Goal: Task Accomplishment & Management: Manage account settings

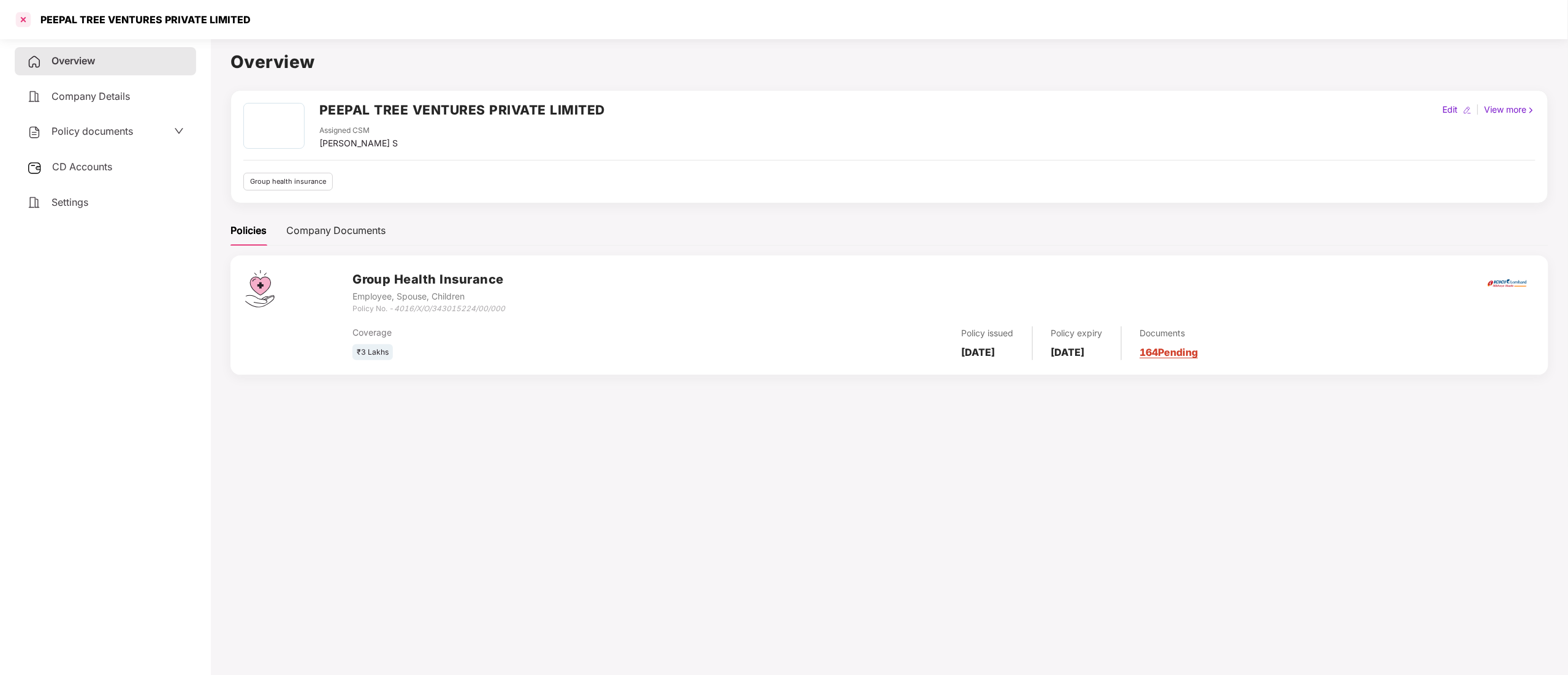
click at [25, 17] on div at bounding box center [23, 19] width 20 height 20
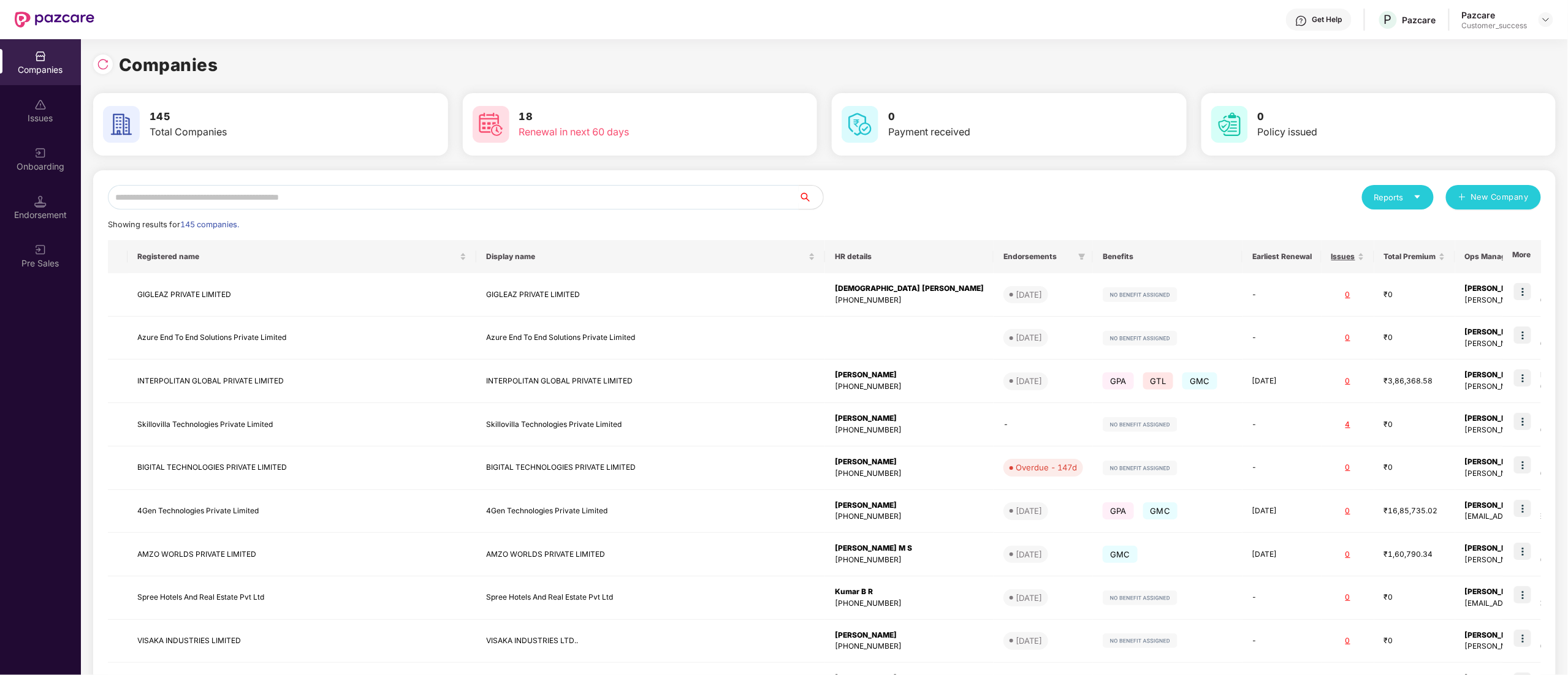
click at [160, 196] on input "text" at bounding box center [454, 197] width 691 height 24
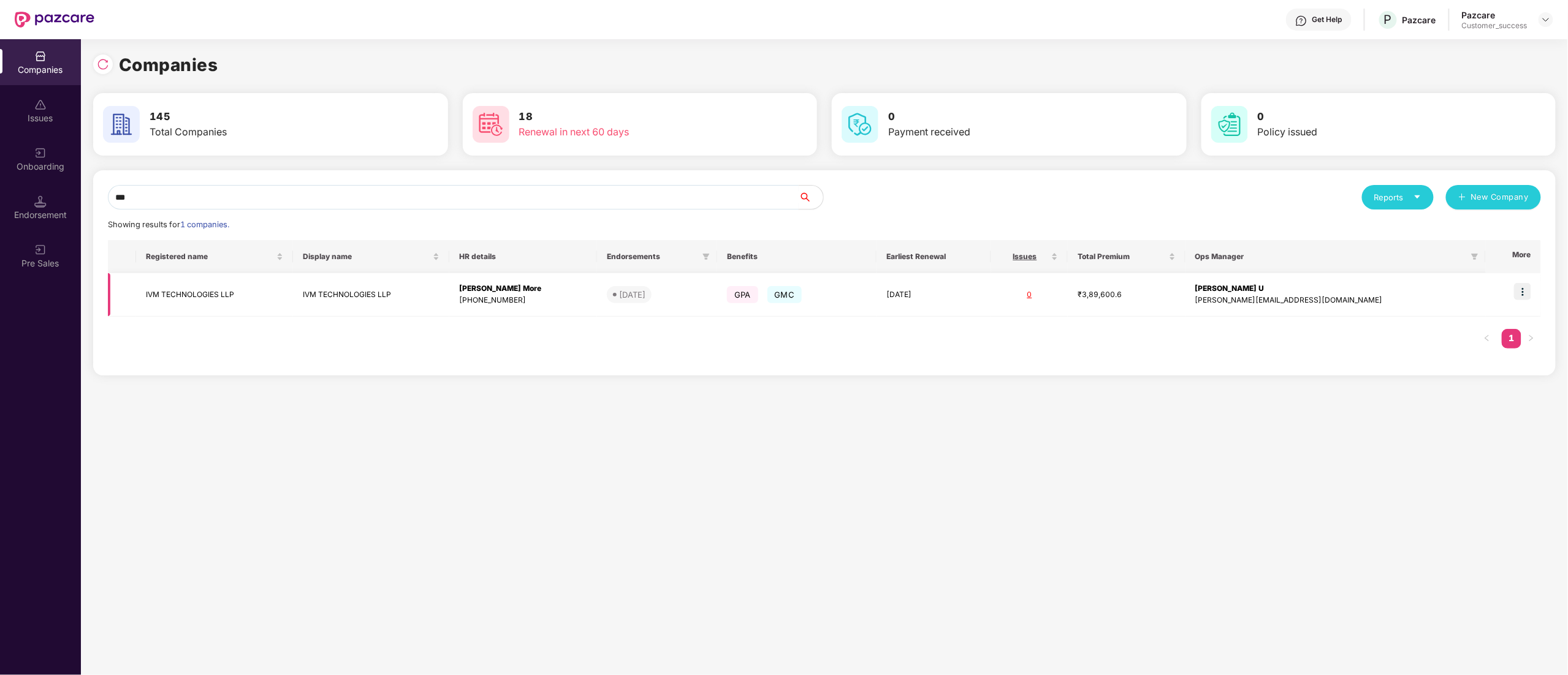
type input "***"
click at [1528, 288] on img at bounding box center [1522, 292] width 17 height 17
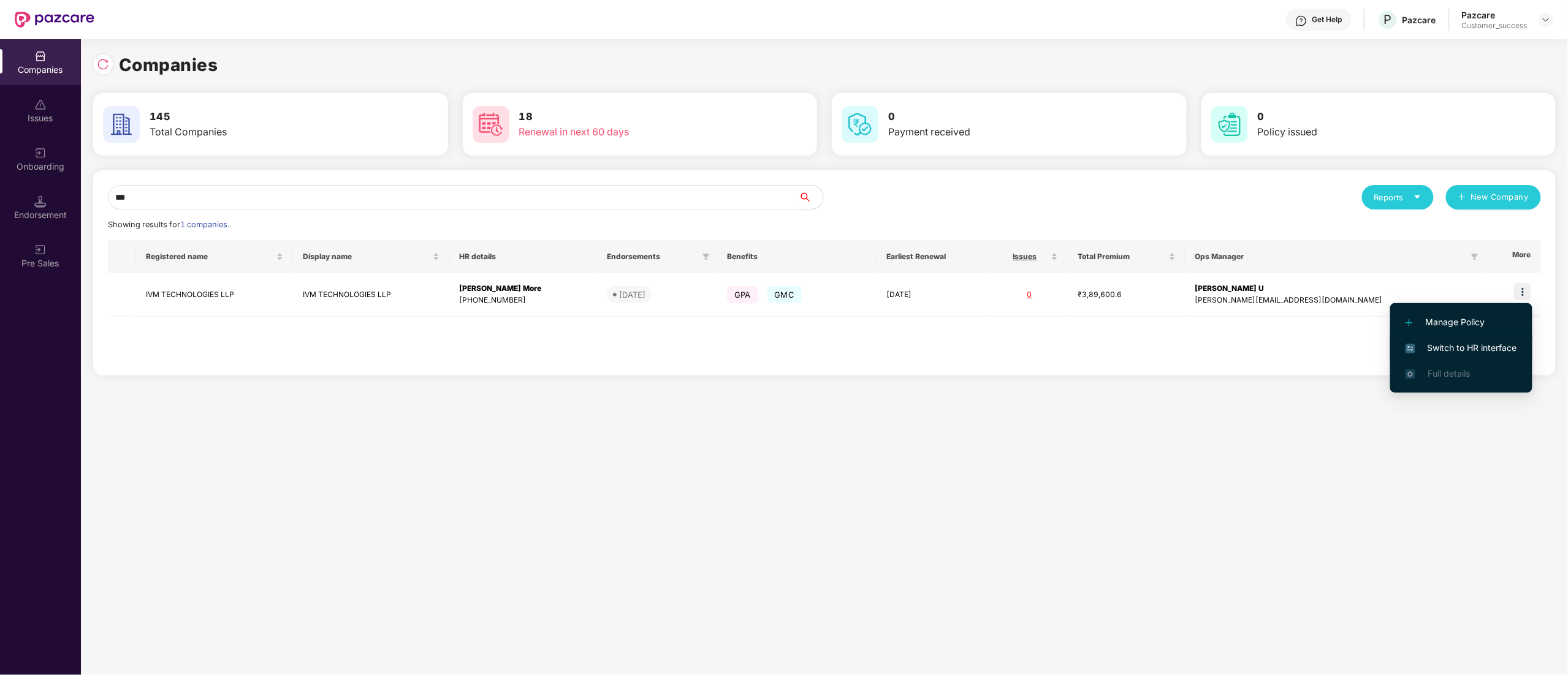
click at [1456, 345] on span "Switch to HR interface" at bounding box center [1461, 348] width 112 height 14
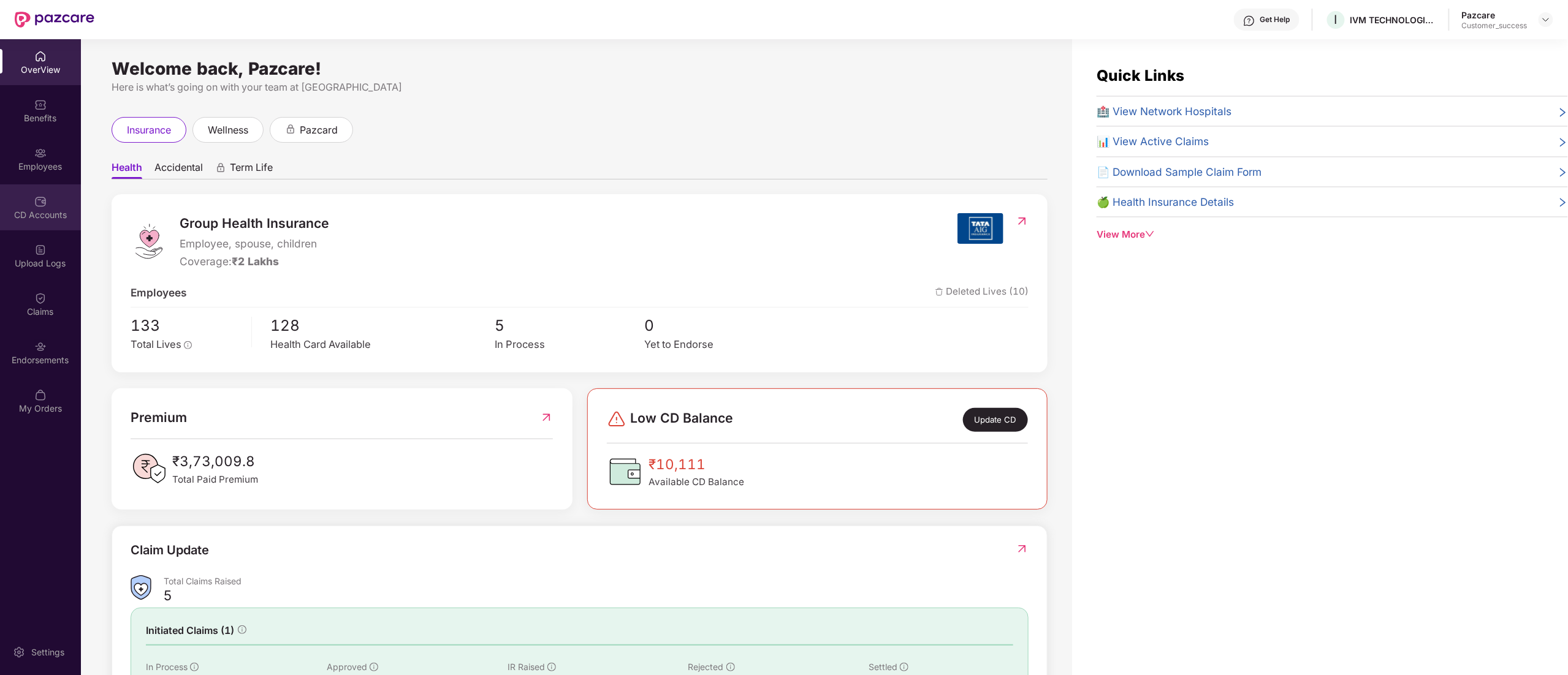
click at [38, 201] on img at bounding box center [41, 202] width 12 height 12
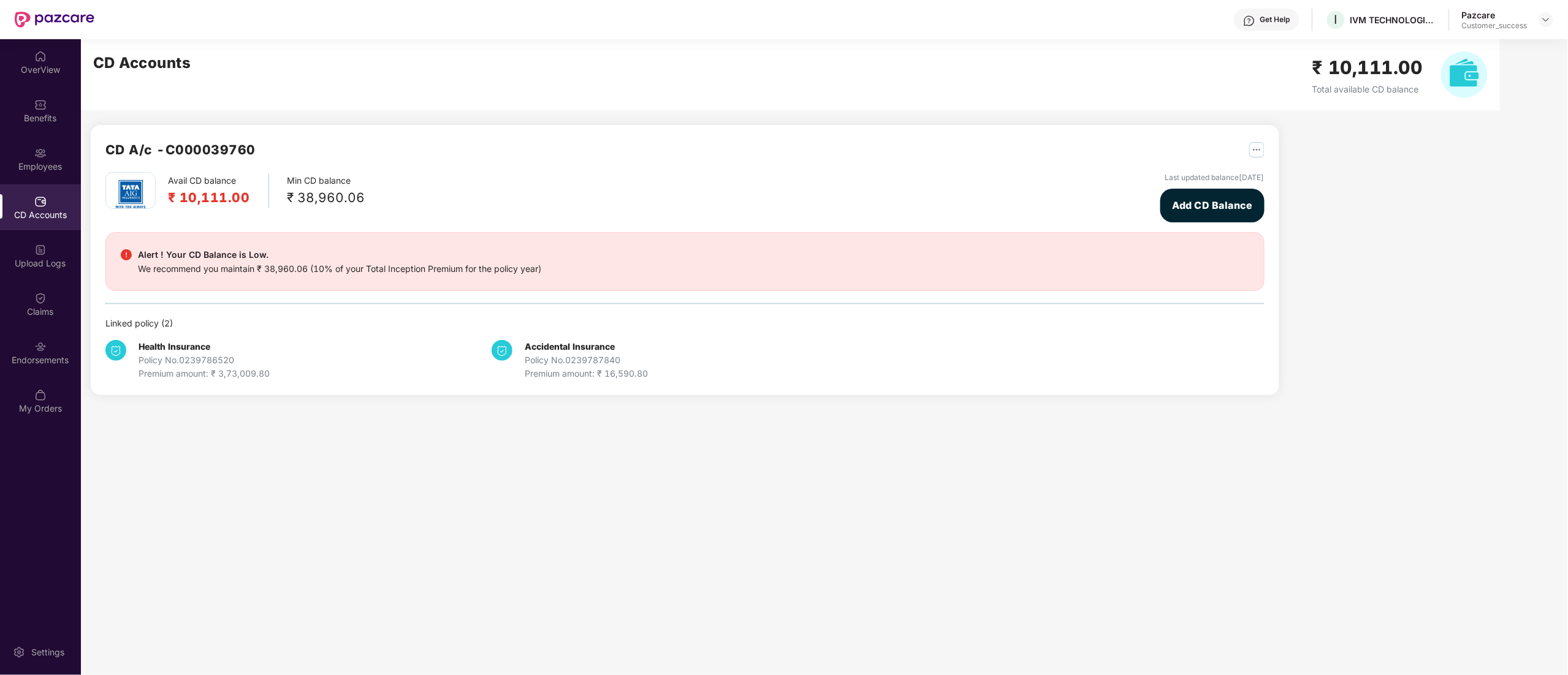
click at [1261, 142] on button "button" at bounding box center [1252, 149] width 24 height 20
click at [1260, 152] on img "button" at bounding box center [1257, 150] width 16 height 16
click at [1222, 198] on span "Add CD Balance" at bounding box center [1212, 206] width 81 height 16
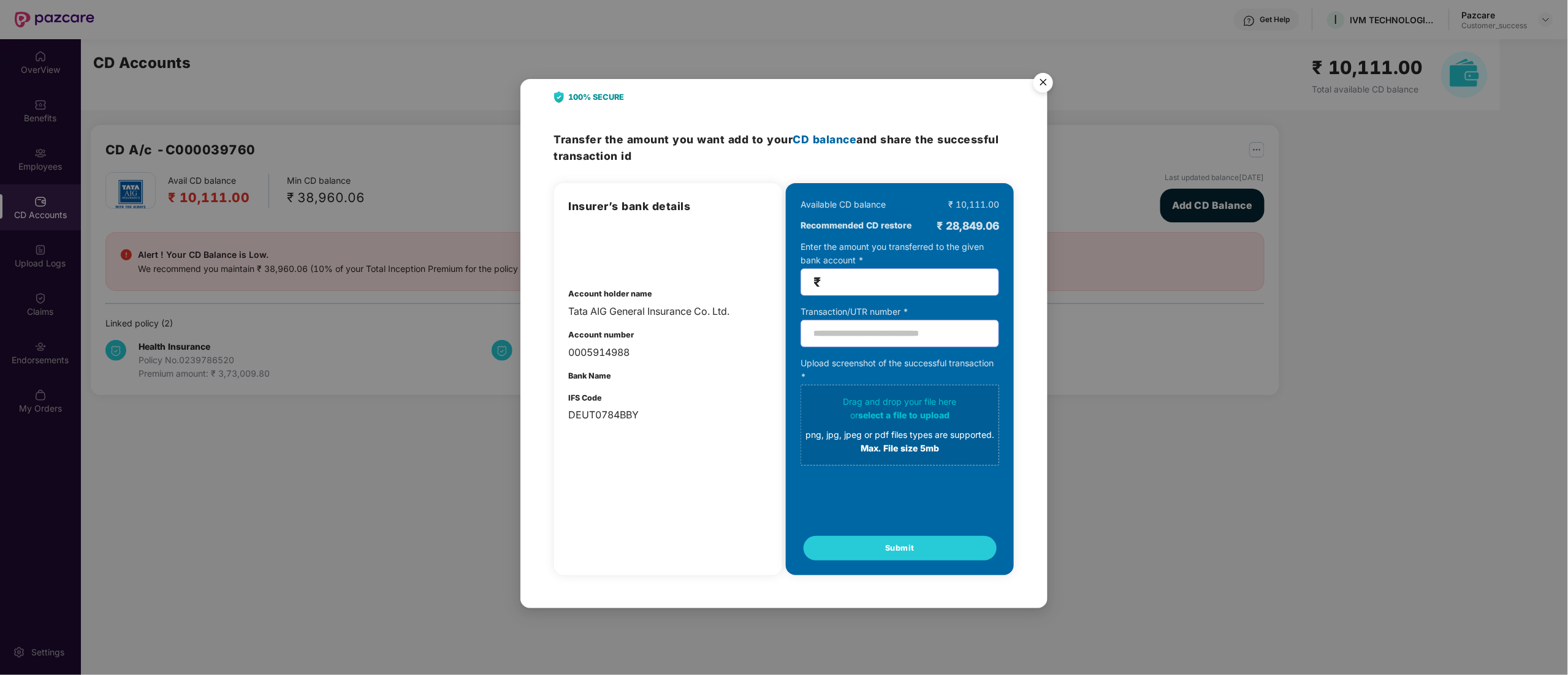
click at [1038, 77] on img "Close" at bounding box center [1043, 85] width 35 height 35
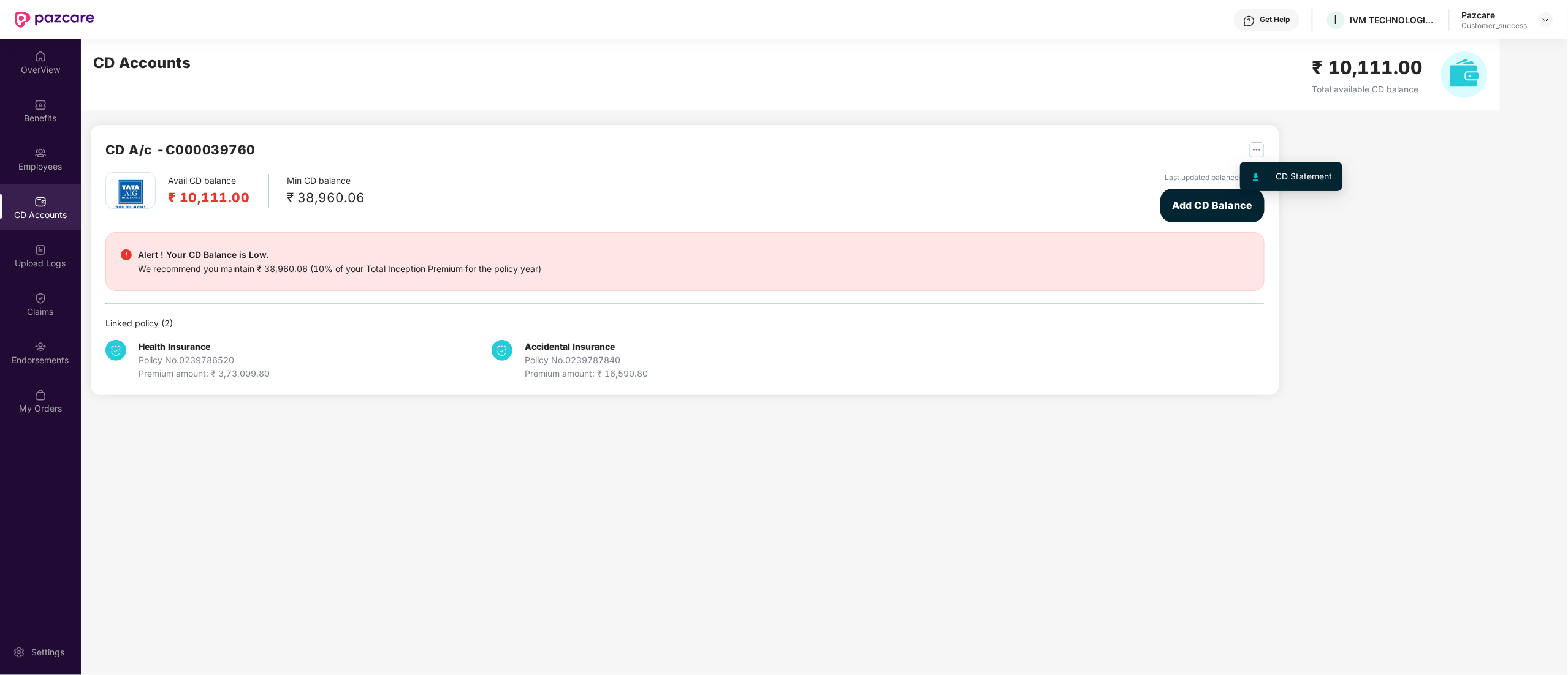
click at [1263, 151] on img "button" at bounding box center [1257, 150] width 16 height 16
click at [1545, 18] on img at bounding box center [1545, 19] width 10 height 10
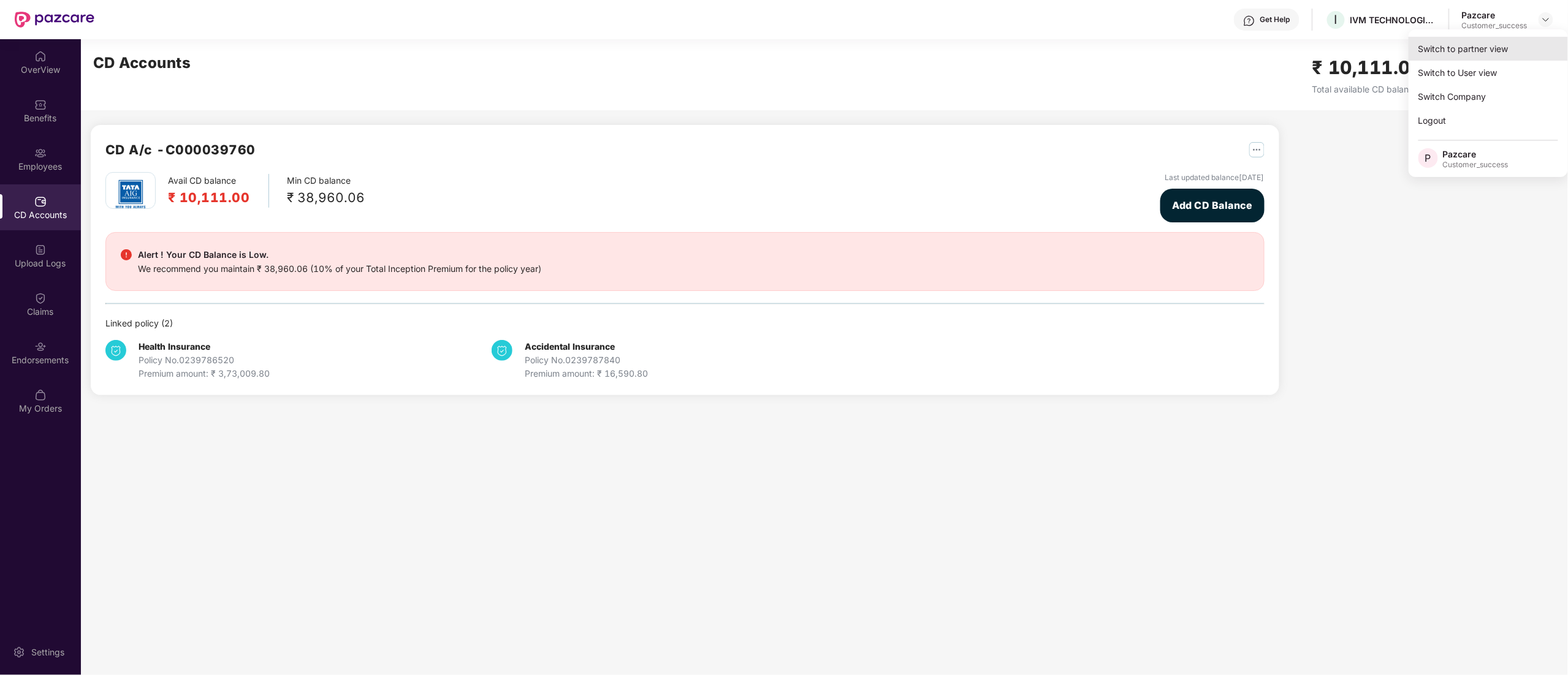
click at [1484, 43] on div "Switch to partner view" at bounding box center [1488, 48] width 159 height 24
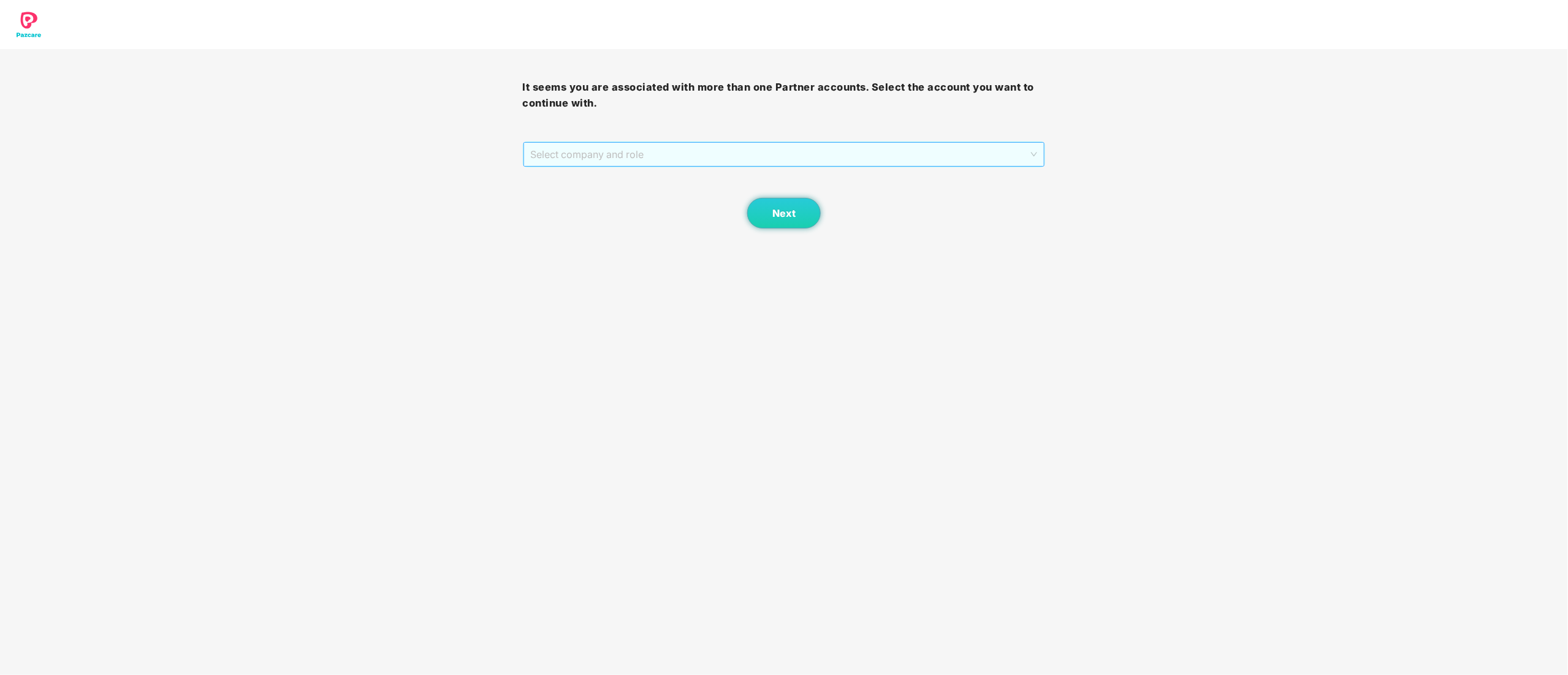
click at [649, 154] on span "Select company and role" at bounding box center [784, 154] width 507 height 23
click at [630, 197] on div "Pazcare - CUSTOMER_SUCCESS" at bounding box center [784, 199] width 508 height 14
click at [766, 203] on button "Next" at bounding box center [784, 213] width 74 height 30
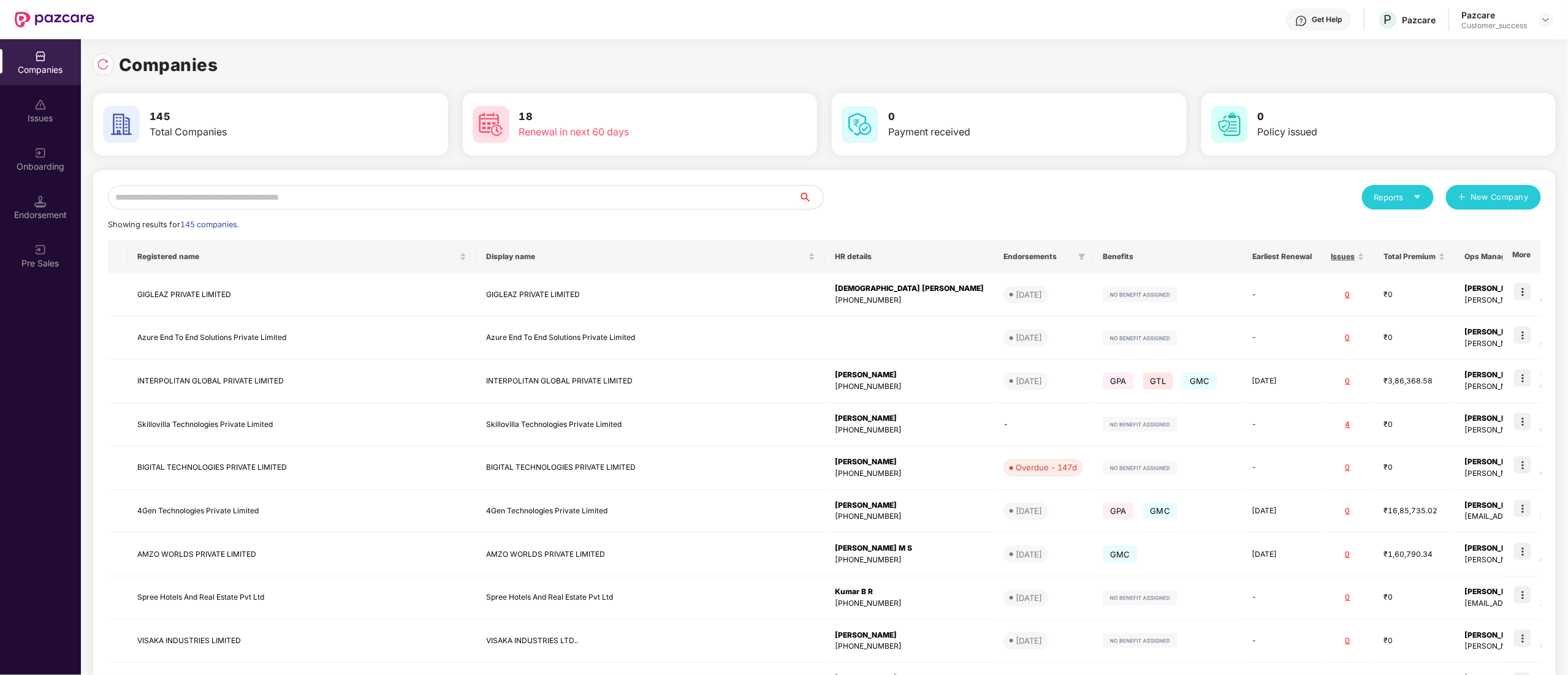
click at [214, 190] on input "text" at bounding box center [454, 197] width 691 height 24
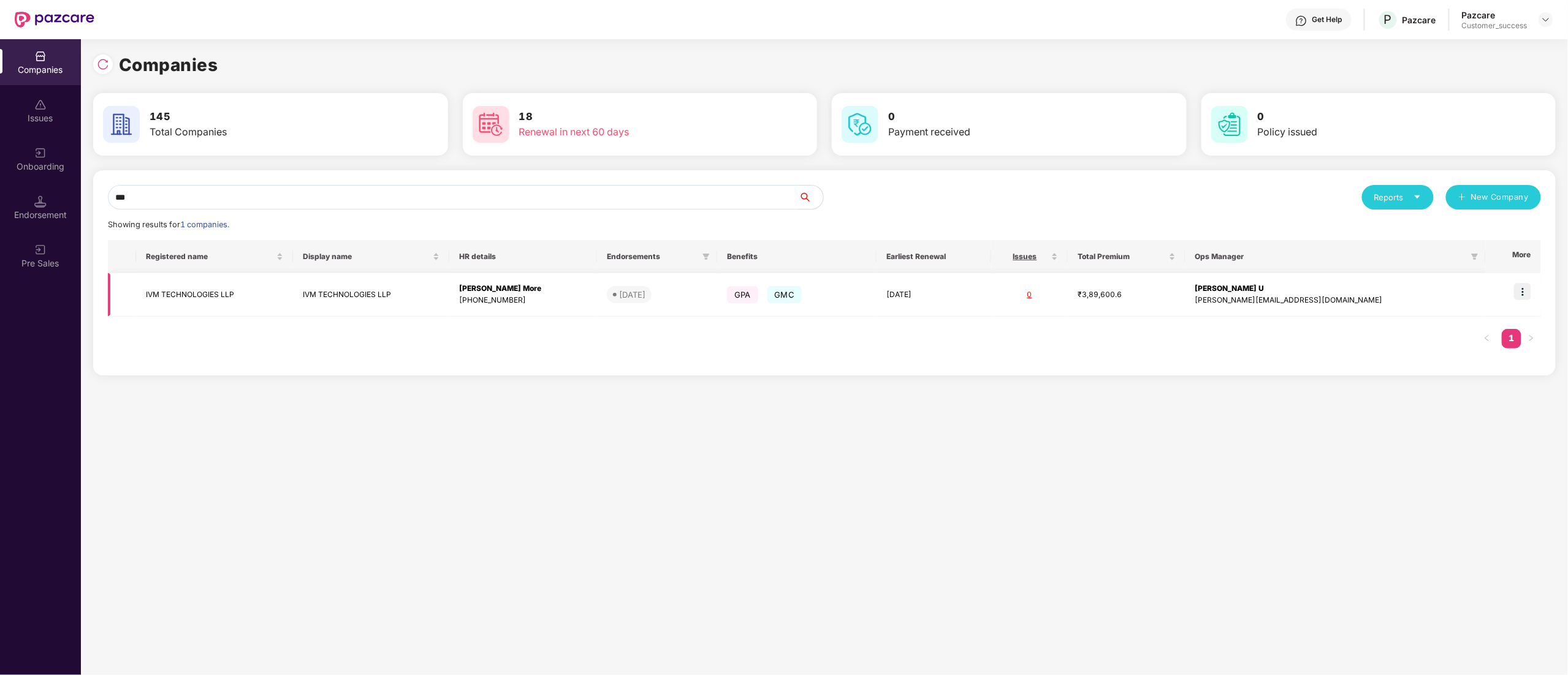
type input "***"
click at [1516, 295] on img at bounding box center [1522, 292] width 17 height 17
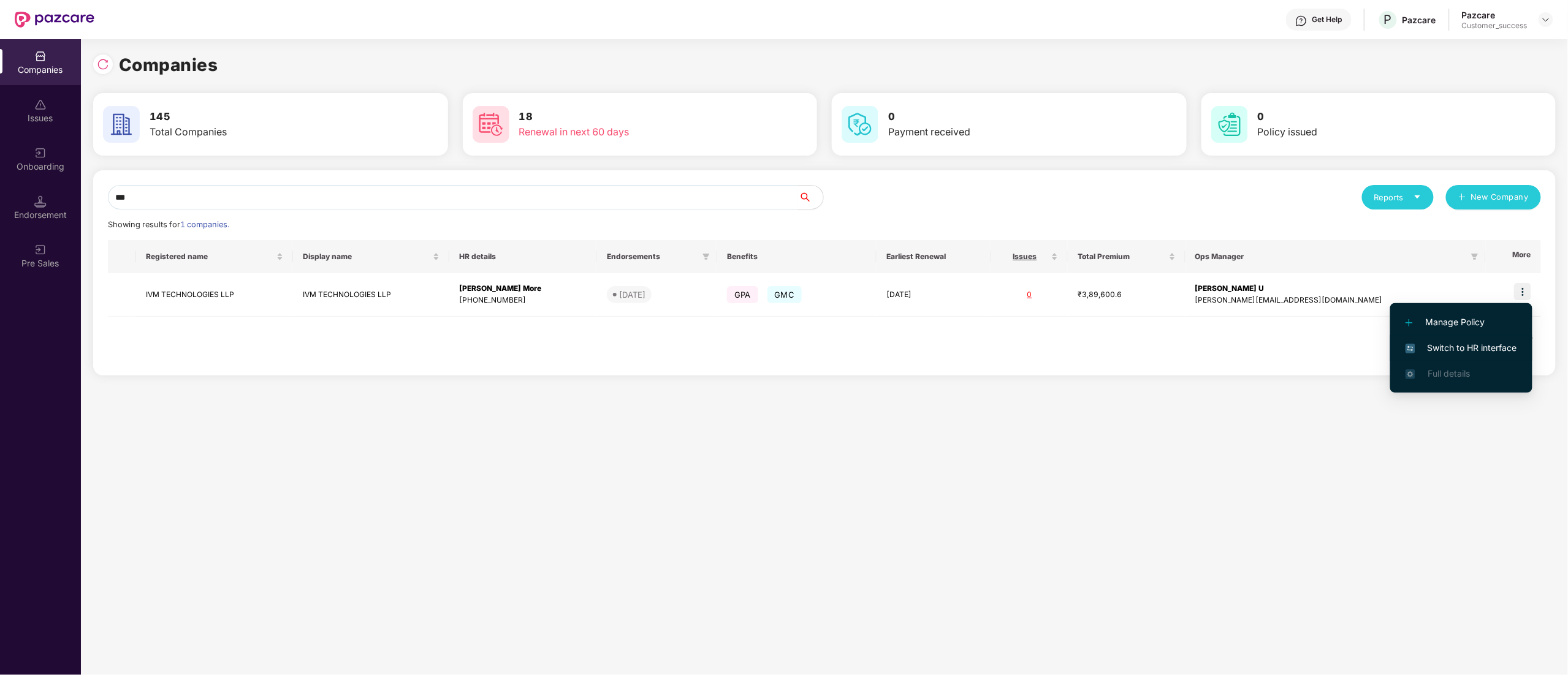
click at [1474, 355] on li "Switch to HR interface" at bounding box center [1461, 348] width 142 height 26
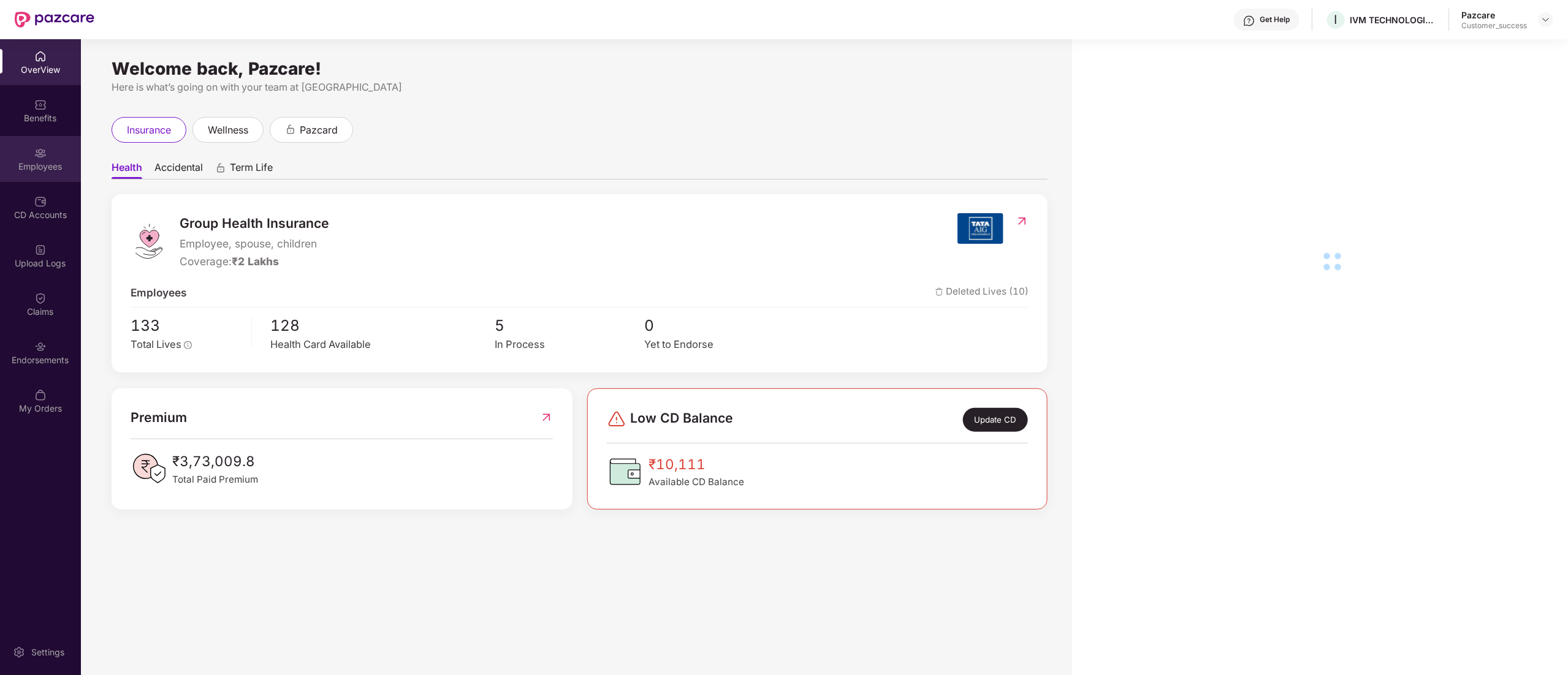
click at [32, 161] on div "Employees" at bounding box center [40, 166] width 81 height 12
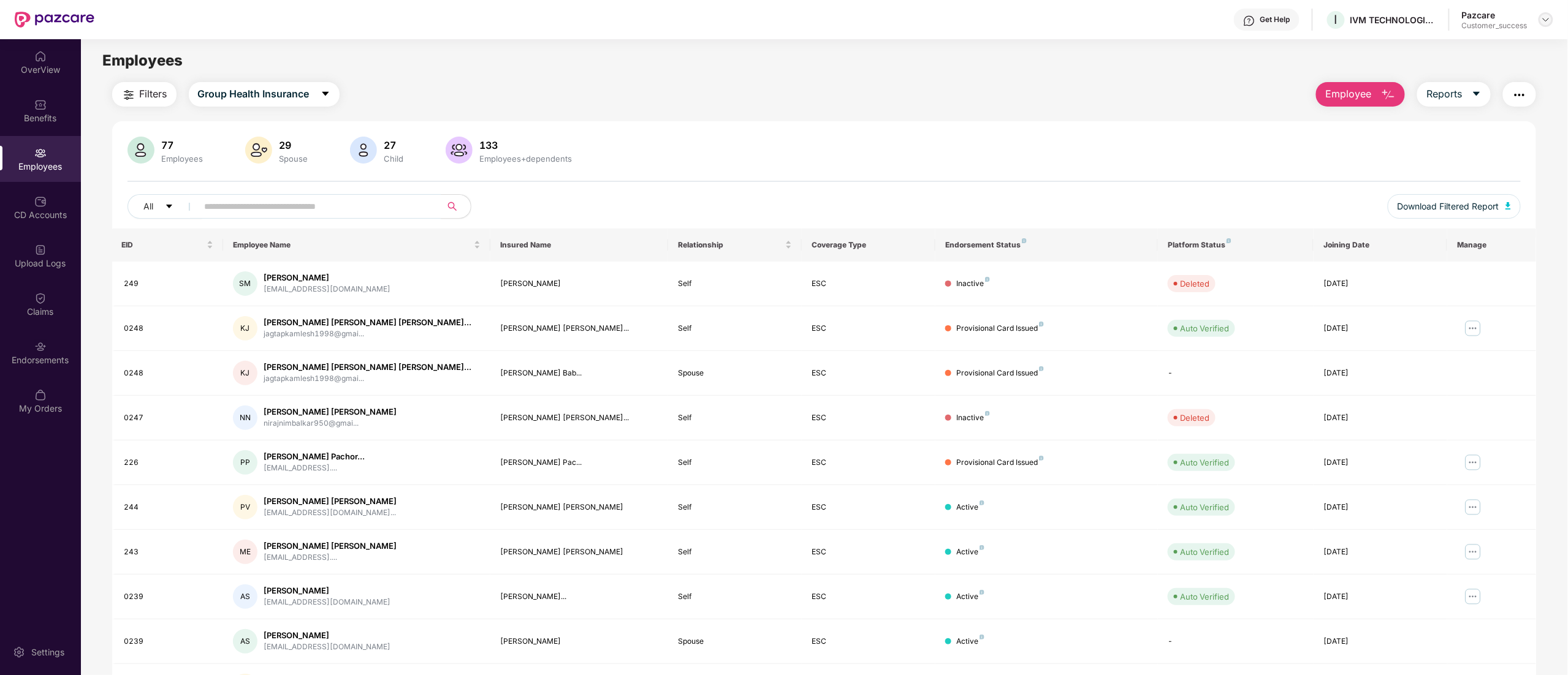
click at [1547, 18] on img at bounding box center [1545, 19] width 10 height 10
click at [1453, 48] on div "Switch to partner view" at bounding box center [1488, 48] width 159 height 24
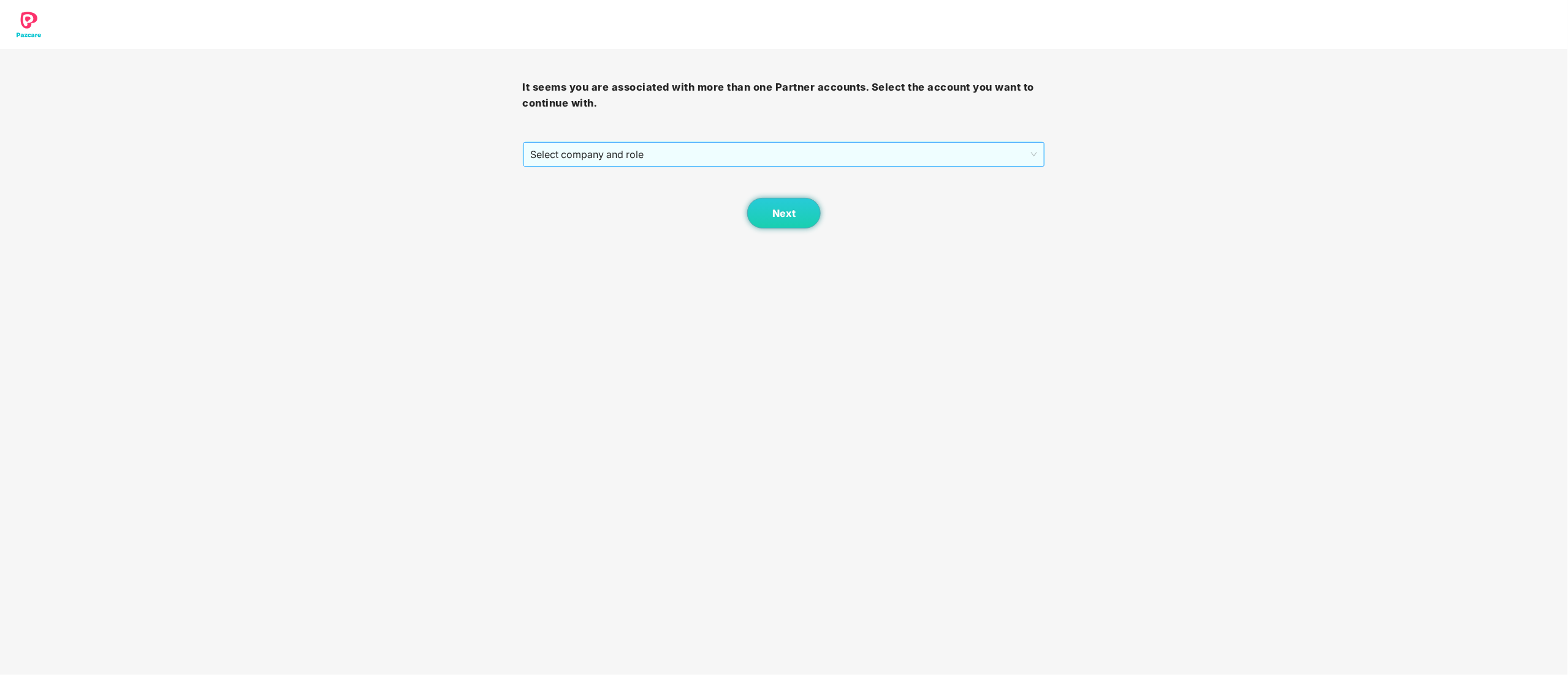
click at [559, 147] on span "Select company and role" at bounding box center [784, 154] width 507 height 23
click at [589, 200] on div "Pazcare - CUSTOMER_SUCCESS" at bounding box center [784, 199] width 508 height 14
click at [787, 213] on span "Next" at bounding box center [784, 213] width 23 height 11
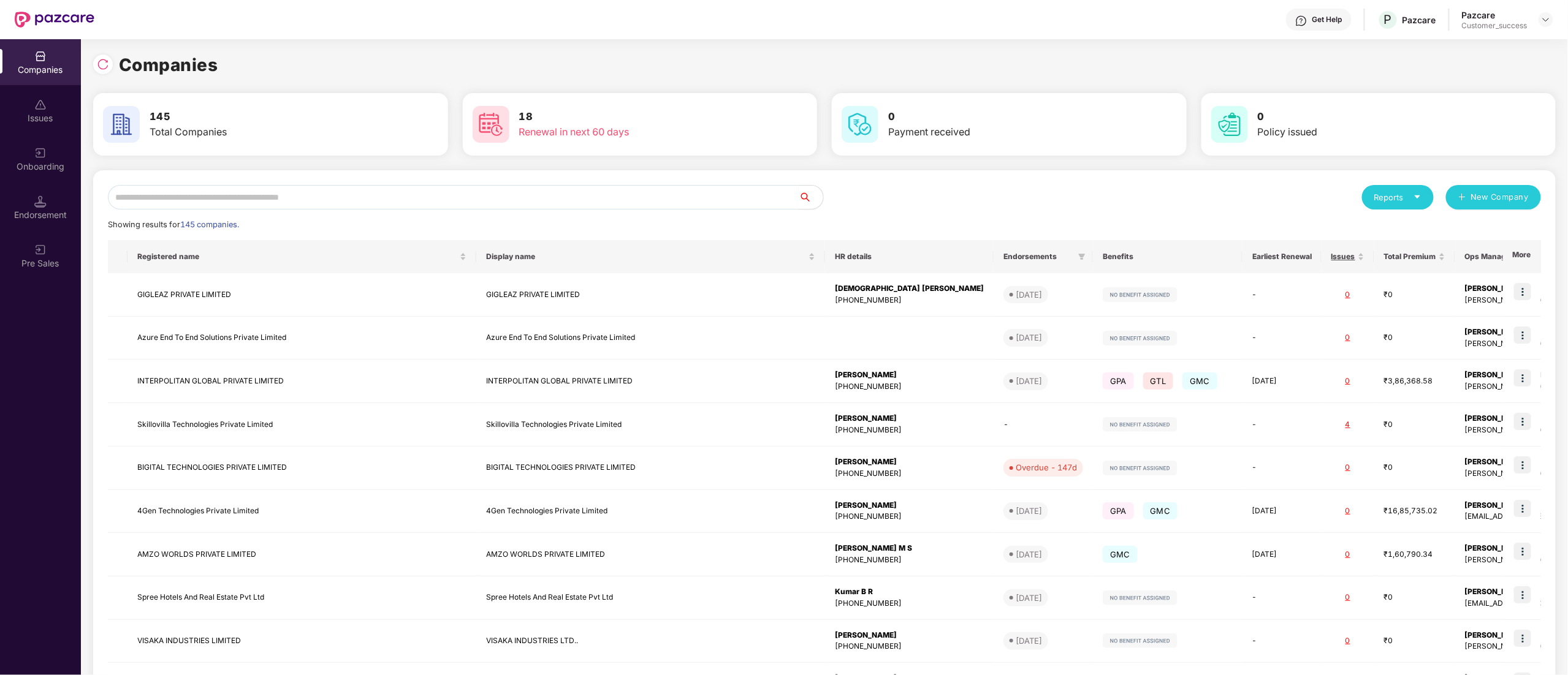
click at [259, 195] on input "text" at bounding box center [454, 197] width 691 height 24
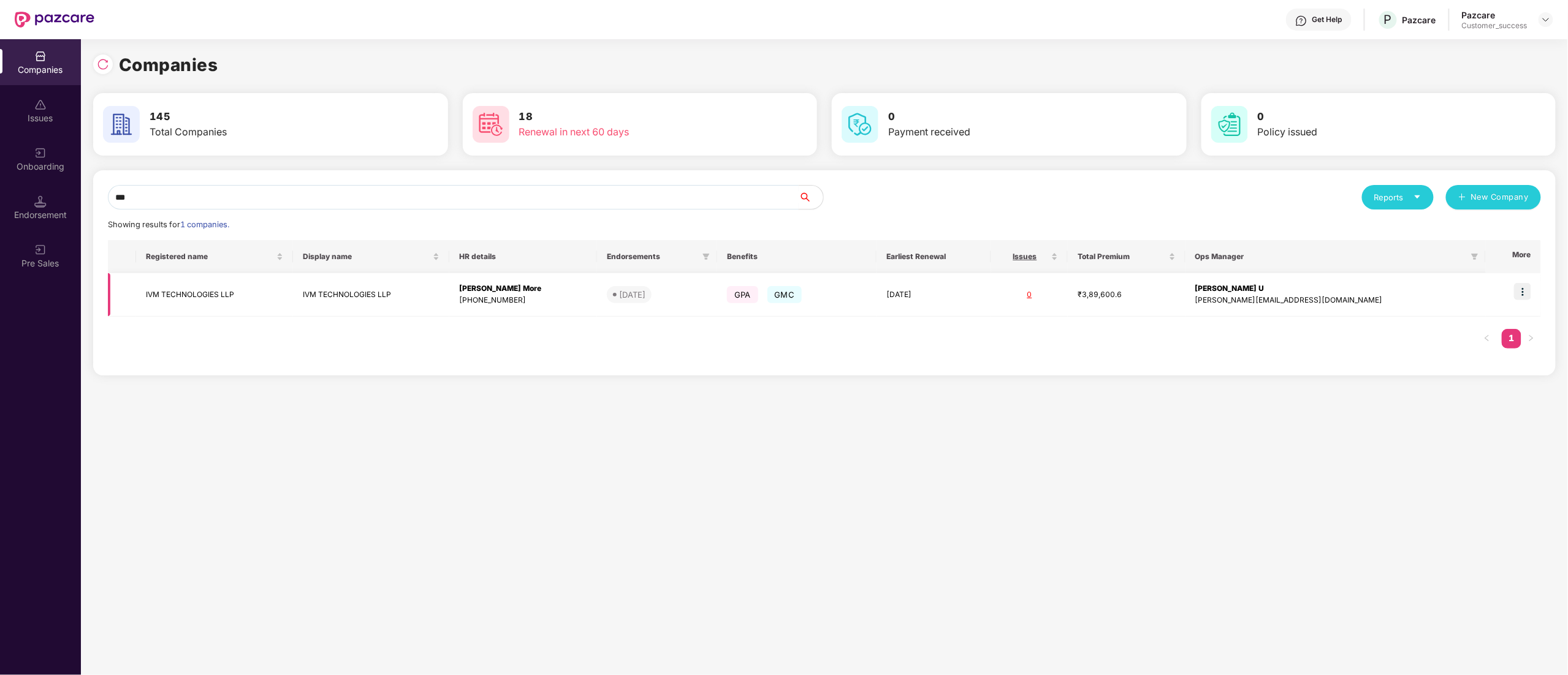
type input "***"
click at [150, 300] on td "IVM TECHNOLOGIES LLP" at bounding box center [214, 295] width 157 height 43
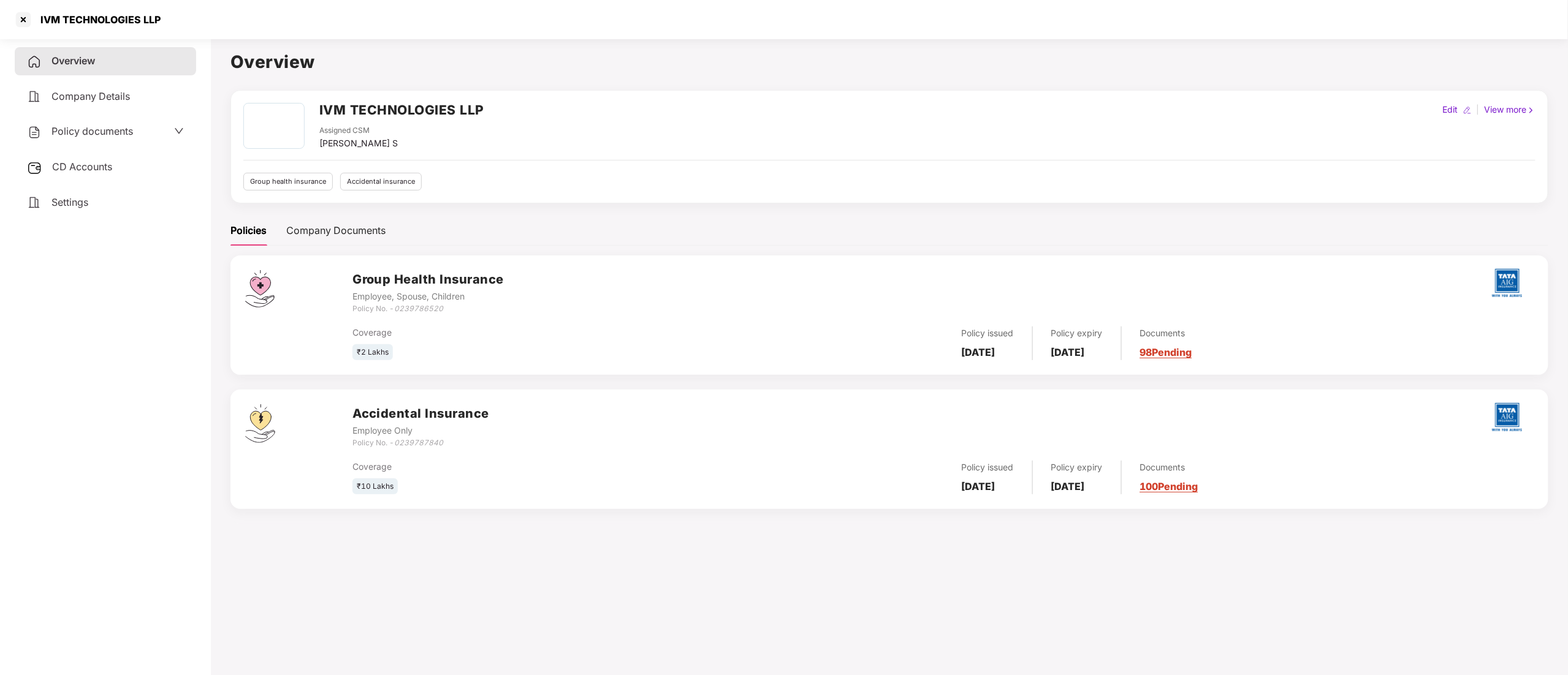
click at [71, 164] on span "CD Accounts" at bounding box center [81, 166] width 60 height 12
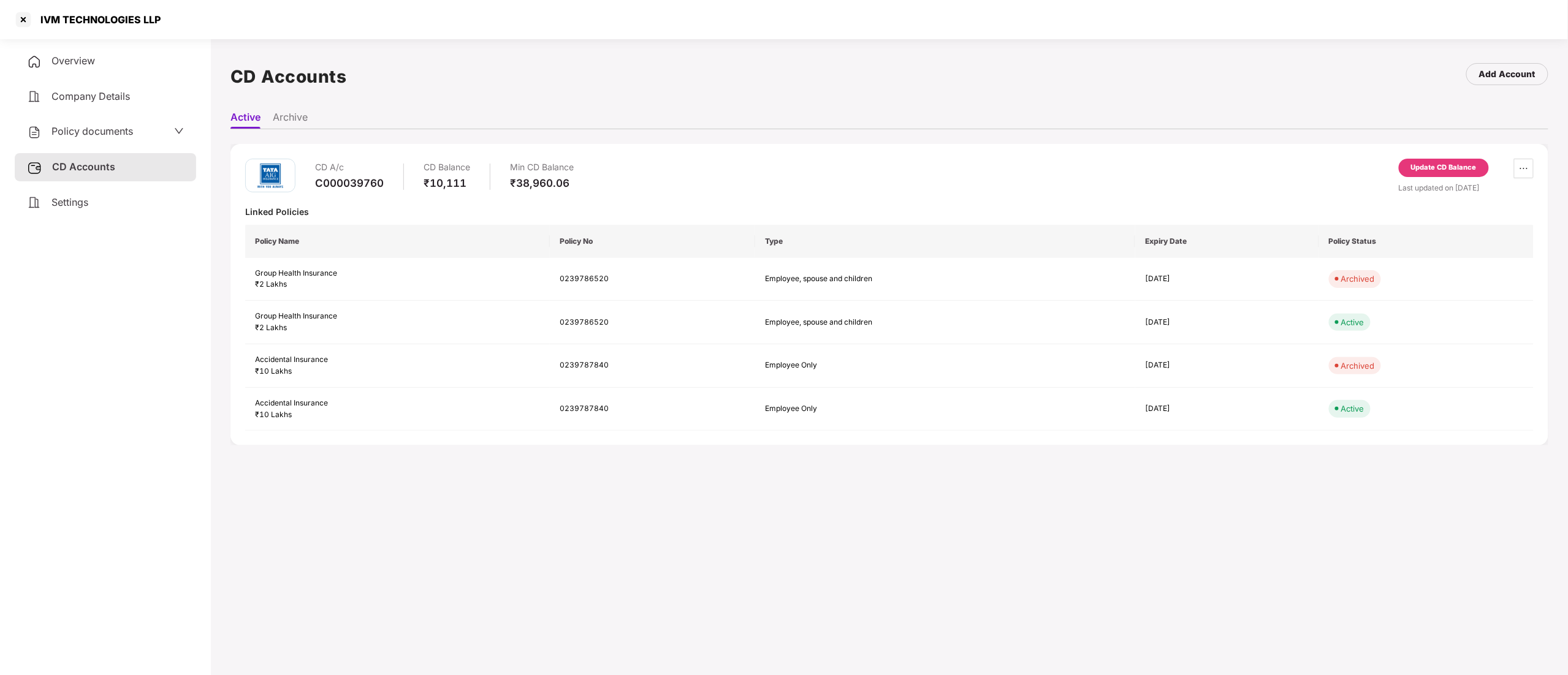
click at [1442, 171] on div "Update CD Balance" at bounding box center [1444, 168] width 66 height 11
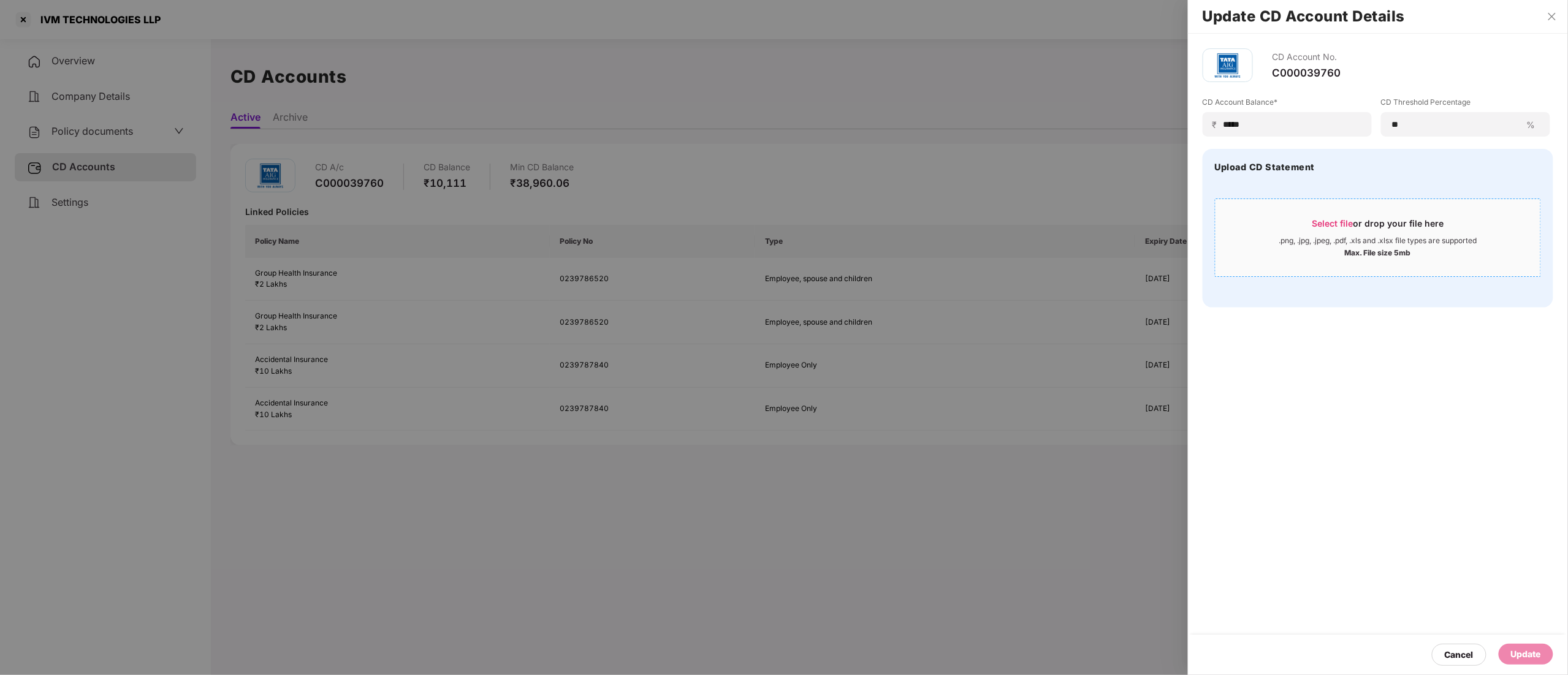
click at [1388, 244] on div ".png, .jpg, .jpeg, .pdf, .xls and .xlsx file types are supported" at bounding box center [1378, 241] width 198 height 10
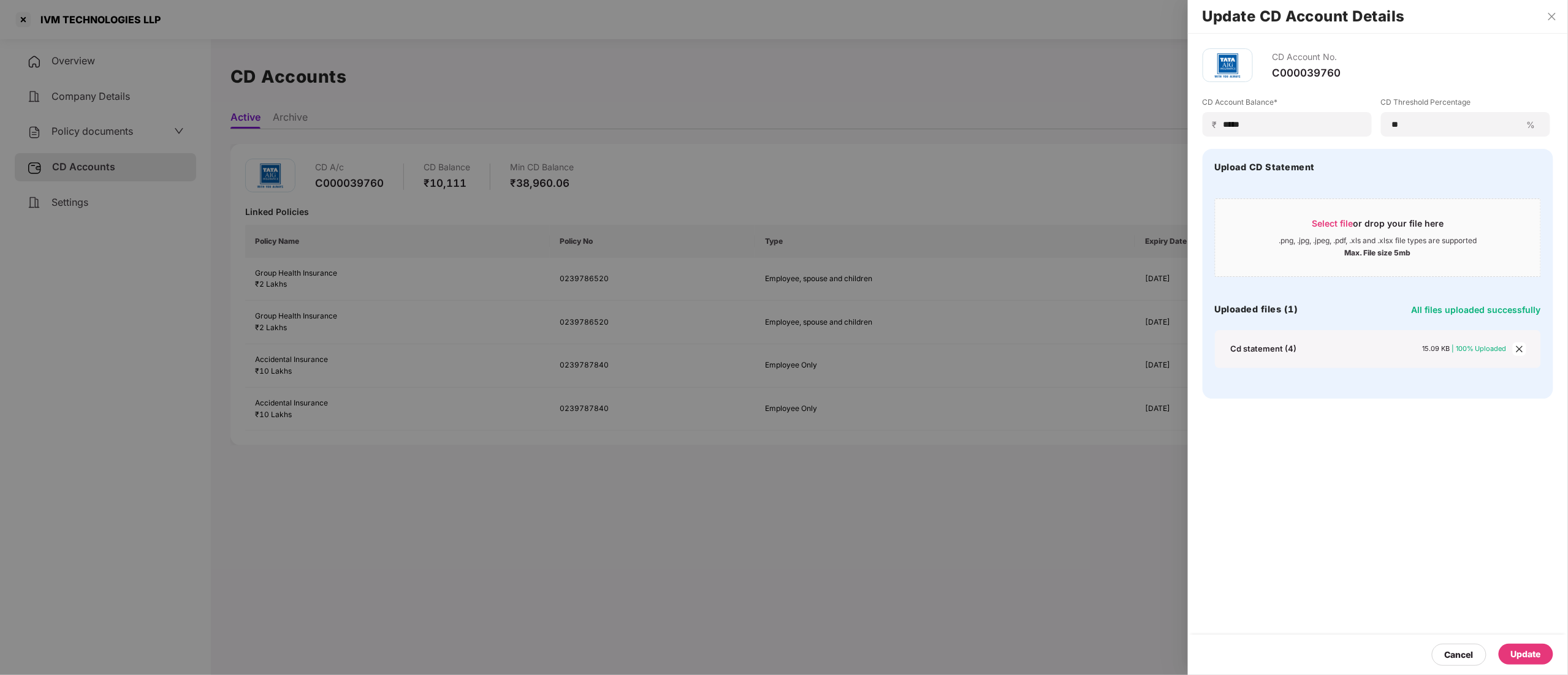
click at [1516, 648] on div "Update" at bounding box center [1526, 654] width 30 height 14
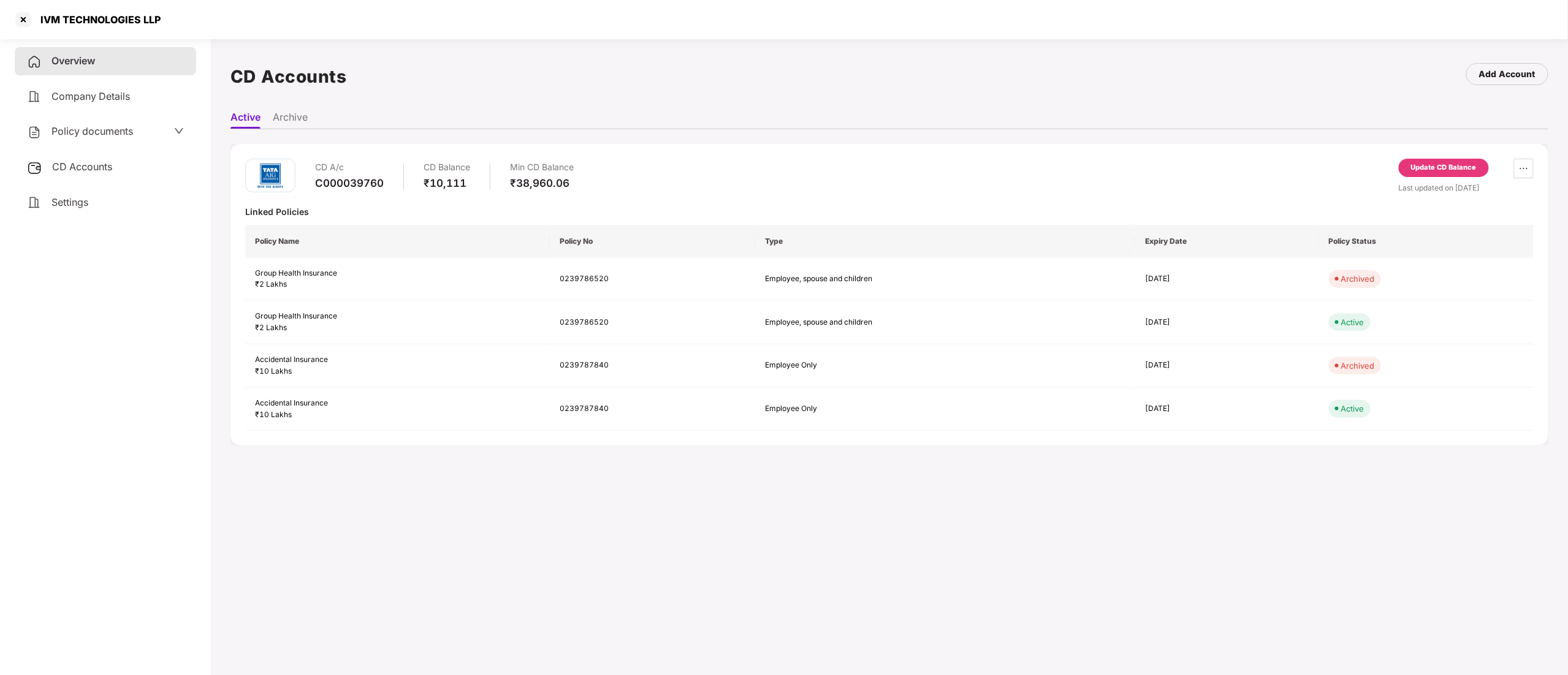
click at [12, 10] on div "IVM TECHNOLOGIES LLP" at bounding box center [784, 19] width 1568 height 39
click at [18, 21] on div at bounding box center [23, 19] width 20 height 20
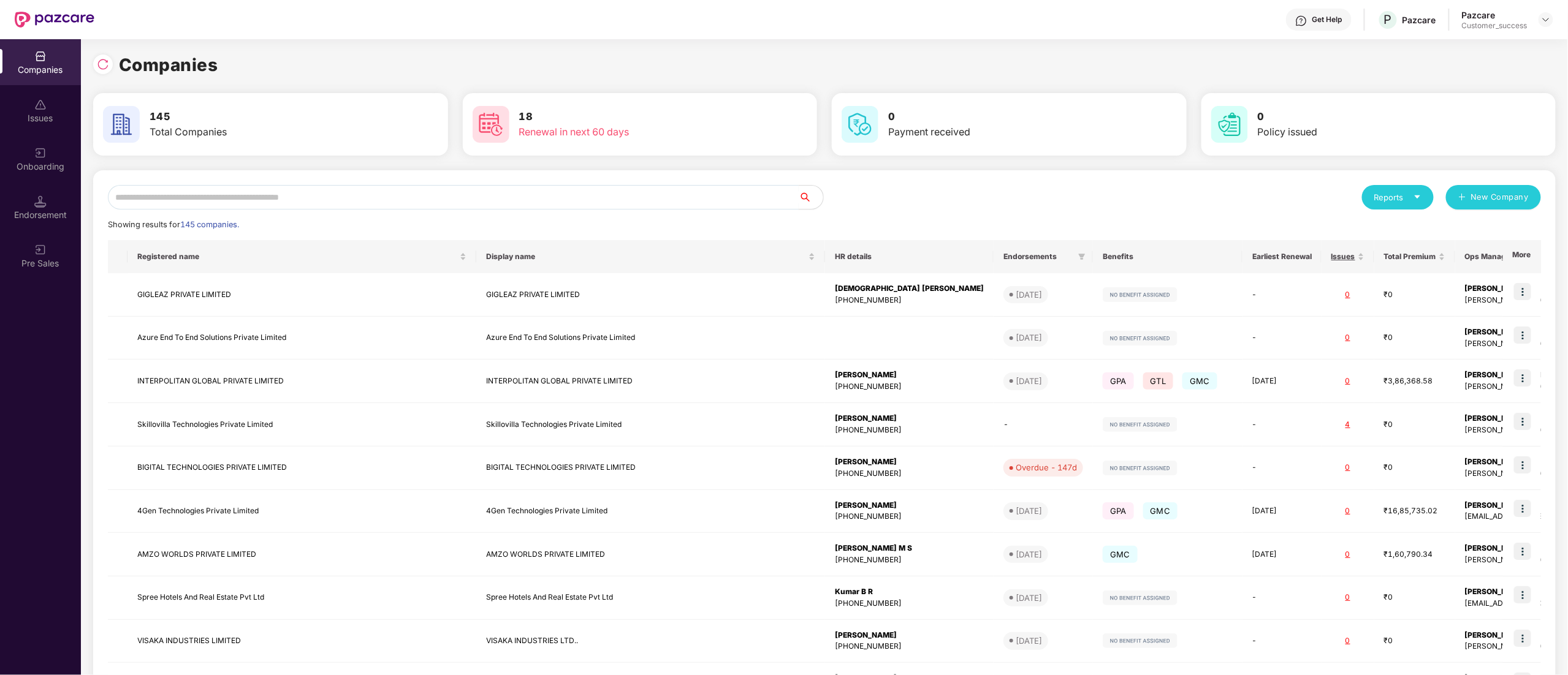
click at [240, 196] on input "text" at bounding box center [454, 197] width 691 height 24
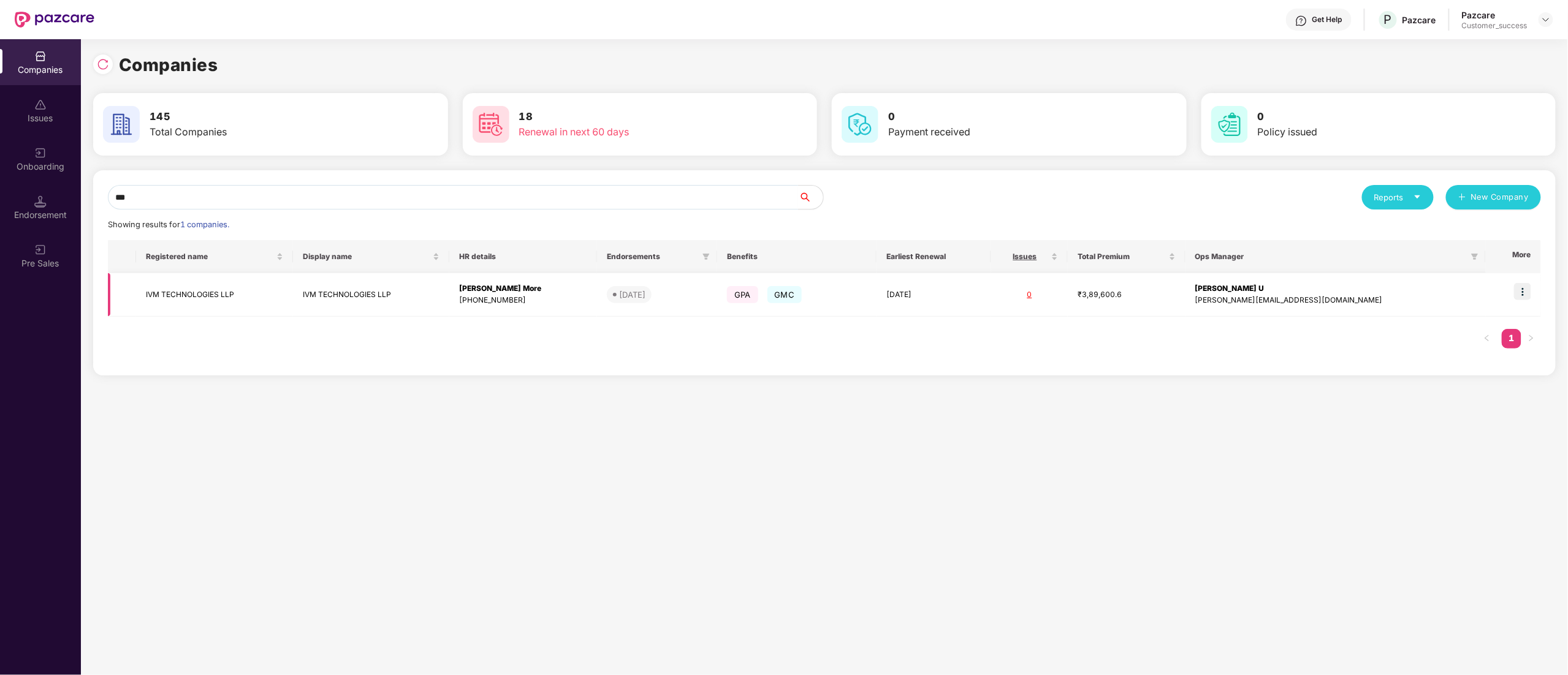
click at [1520, 297] on img at bounding box center [1522, 292] width 17 height 17
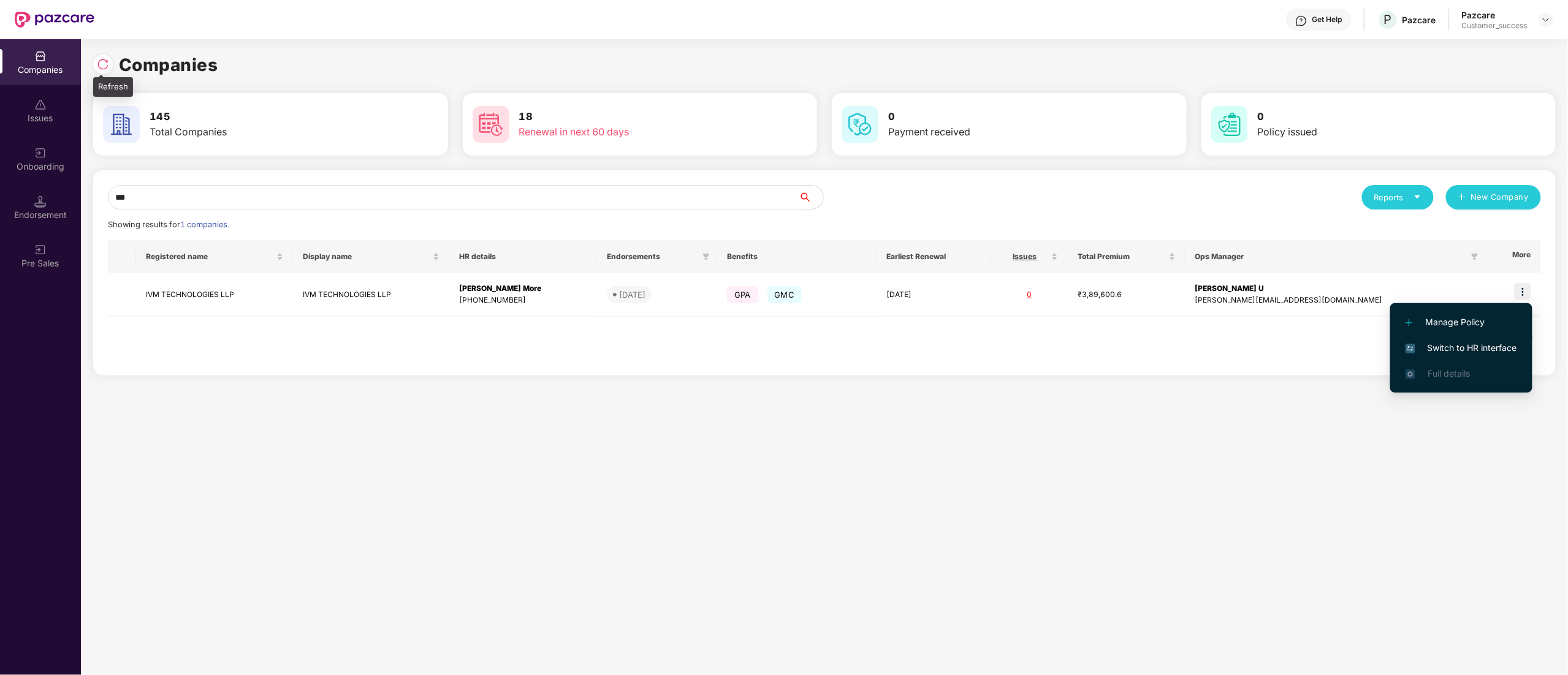
click at [111, 68] on div at bounding box center [103, 64] width 20 height 20
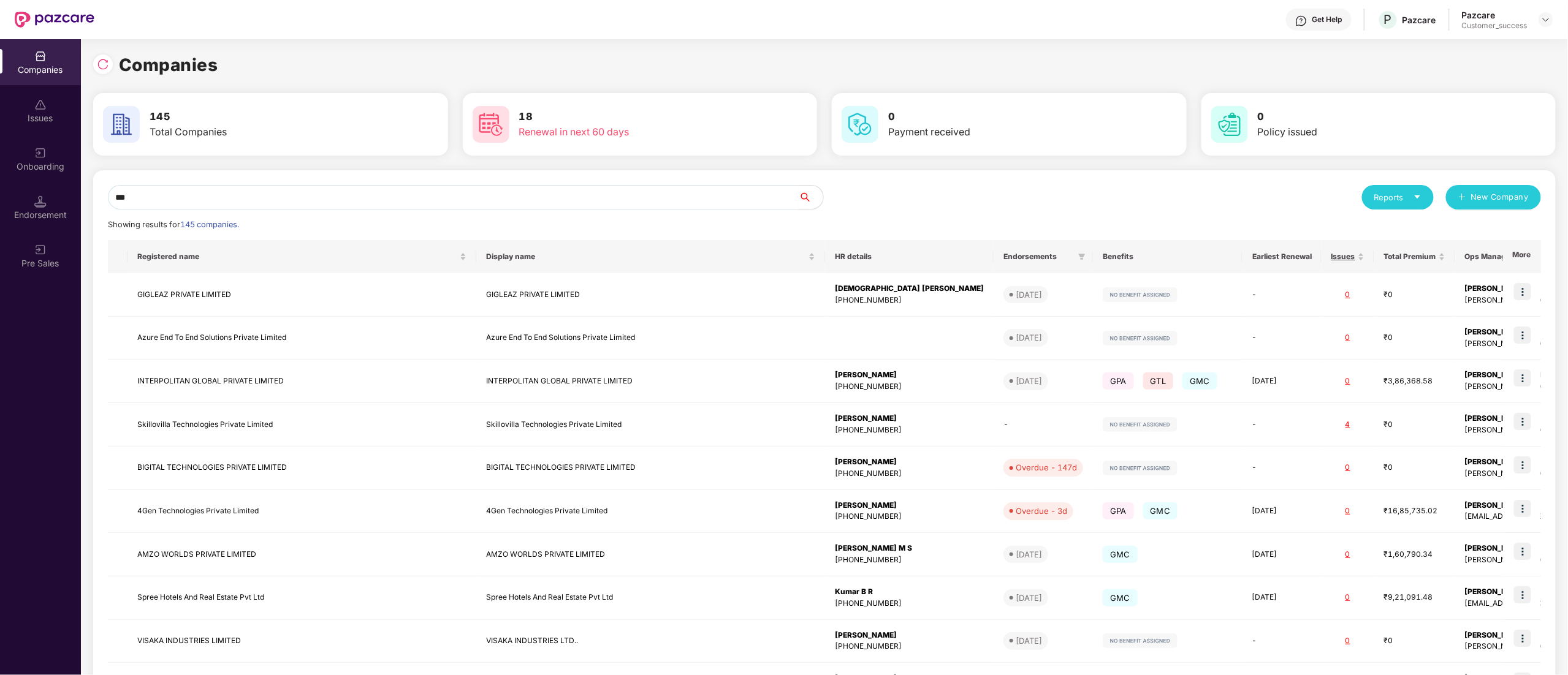
click at [226, 193] on input "***" at bounding box center [454, 197] width 691 height 24
type input "*"
type input "***"
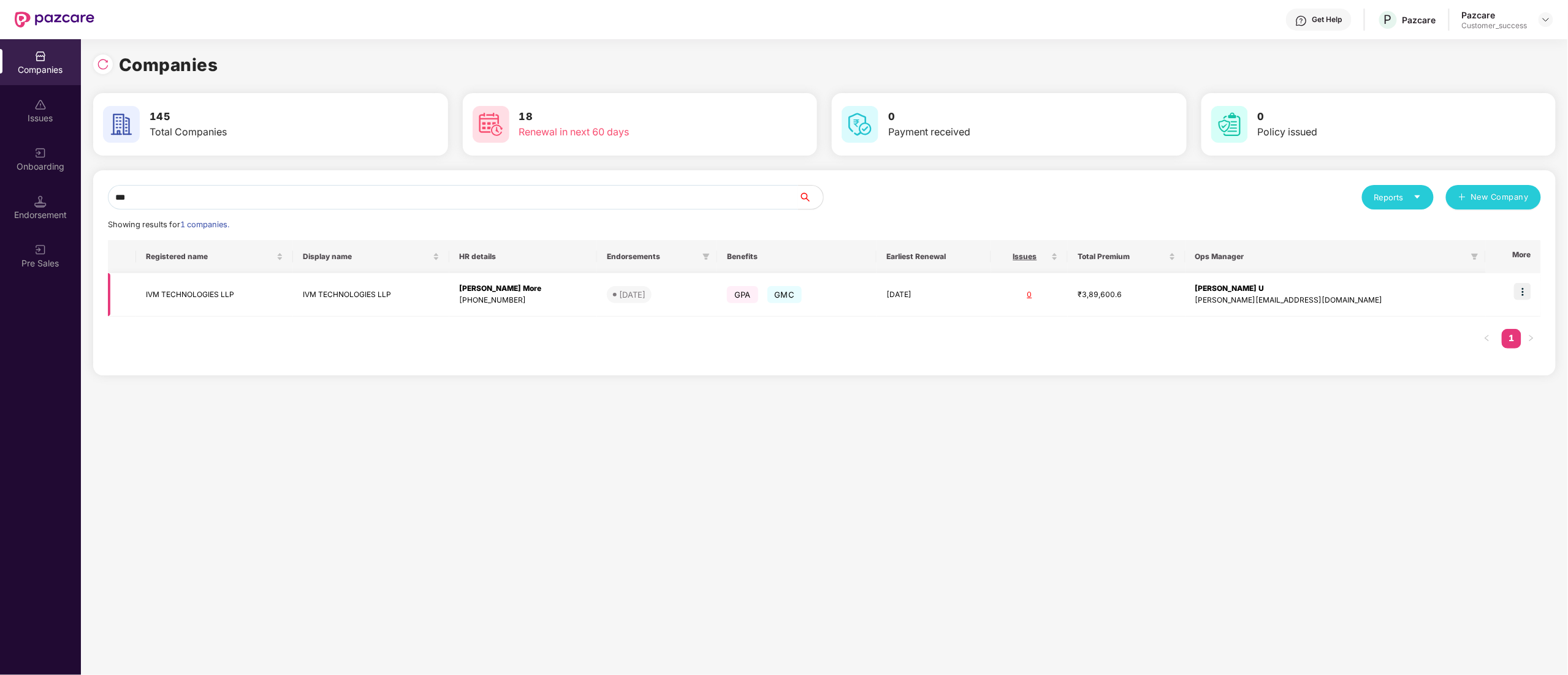
click at [1524, 293] on img at bounding box center [1522, 292] width 17 height 17
click at [1522, 294] on img at bounding box center [1522, 292] width 17 height 17
click at [1524, 291] on img at bounding box center [1522, 292] width 17 height 17
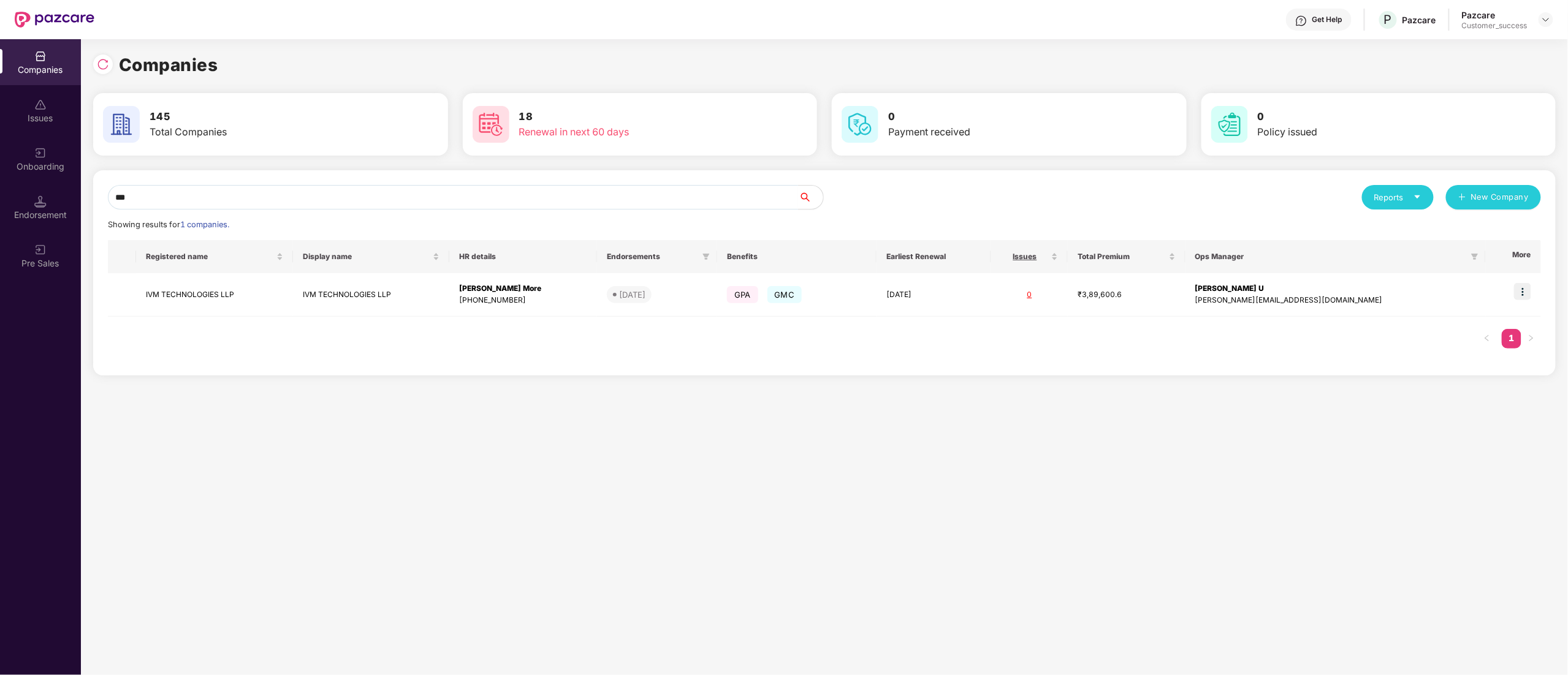
drag, startPoint x: 597, startPoint y: 201, endPoint x: 248, endPoint y: 440, distance: 423.0
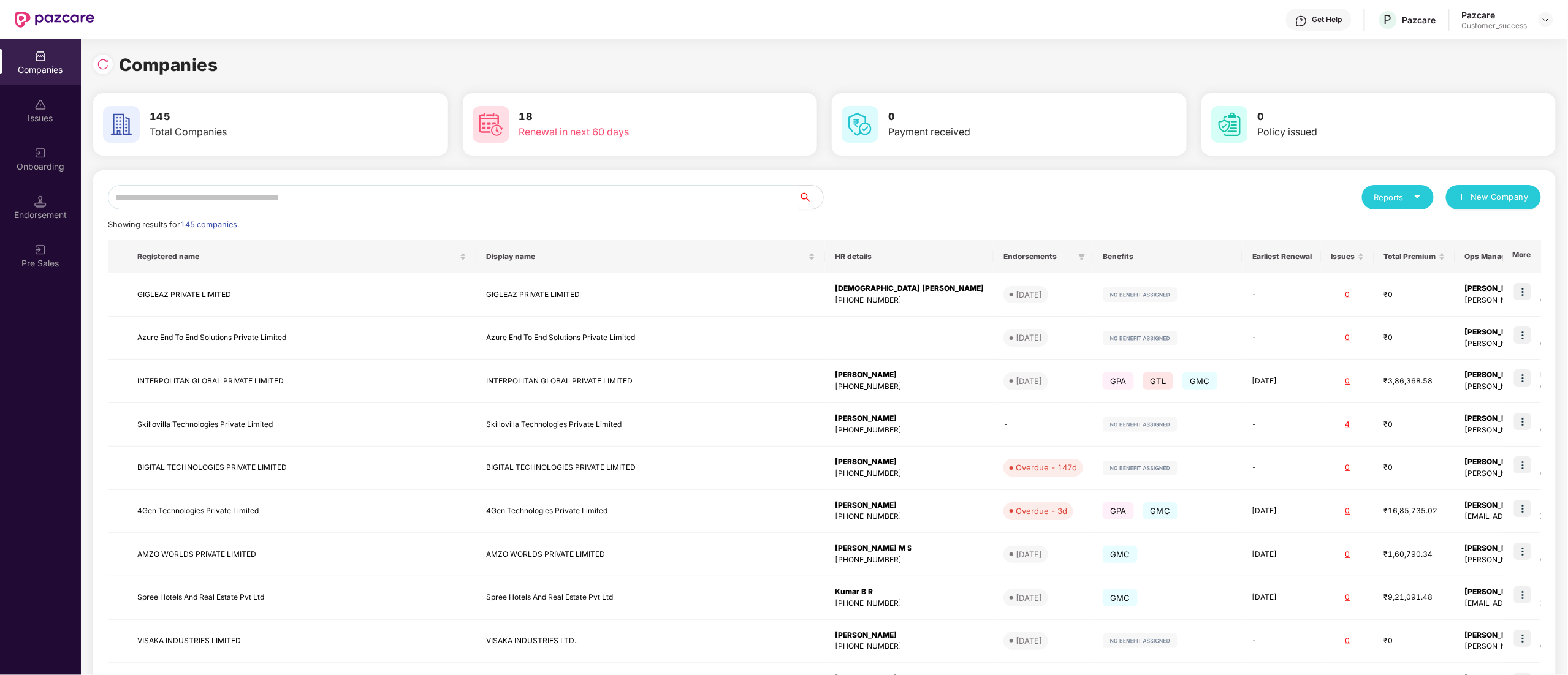
click at [234, 193] on input "text" at bounding box center [454, 197] width 691 height 24
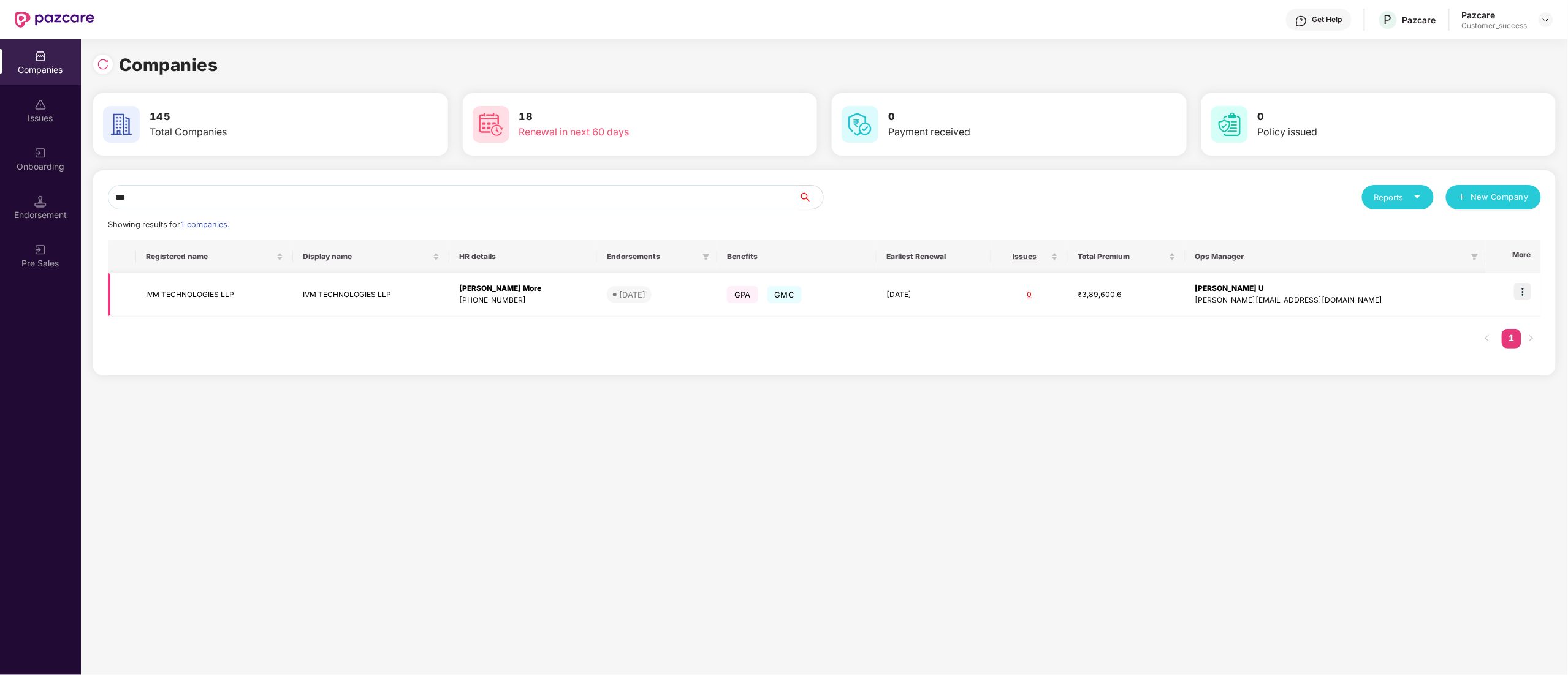
type input "***"
click at [1520, 301] on td at bounding box center [1513, 295] width 55 height 43
click at [1523, 291] on img at bounding box center [1522, 292] width 17 height 17
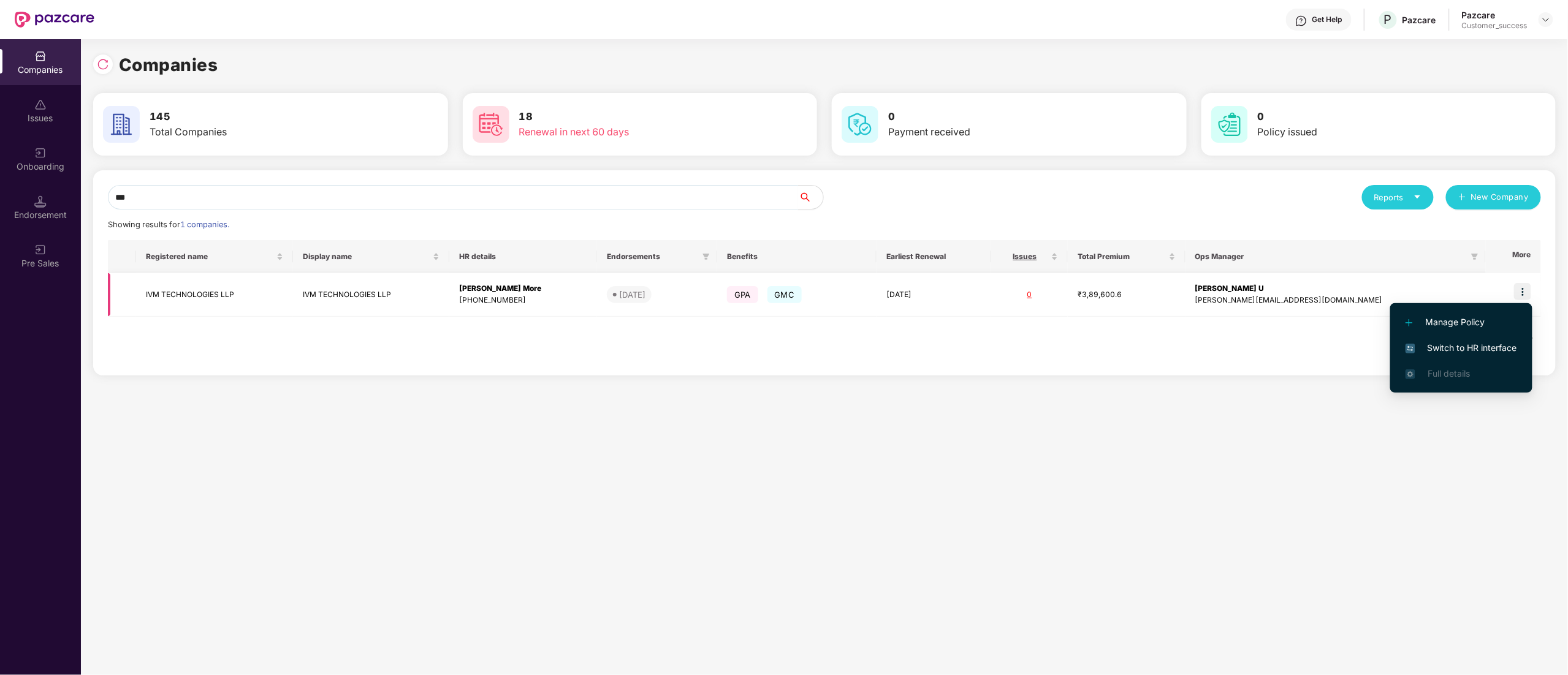
click at [1523, 291] on img at bounding box center [1522, 292] width 17 height 17
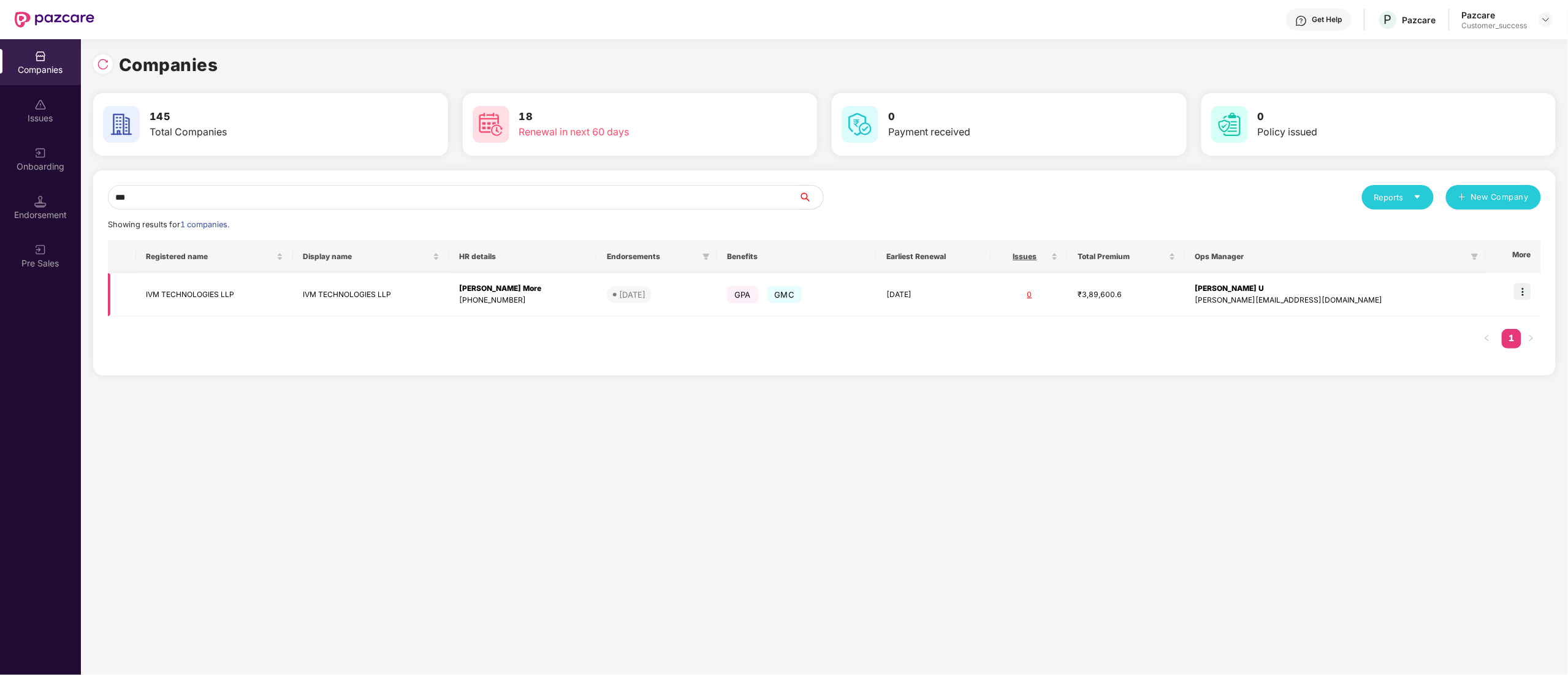
click at [1520, 291] on img at bounding box center [1522, 292] width 17 height 17
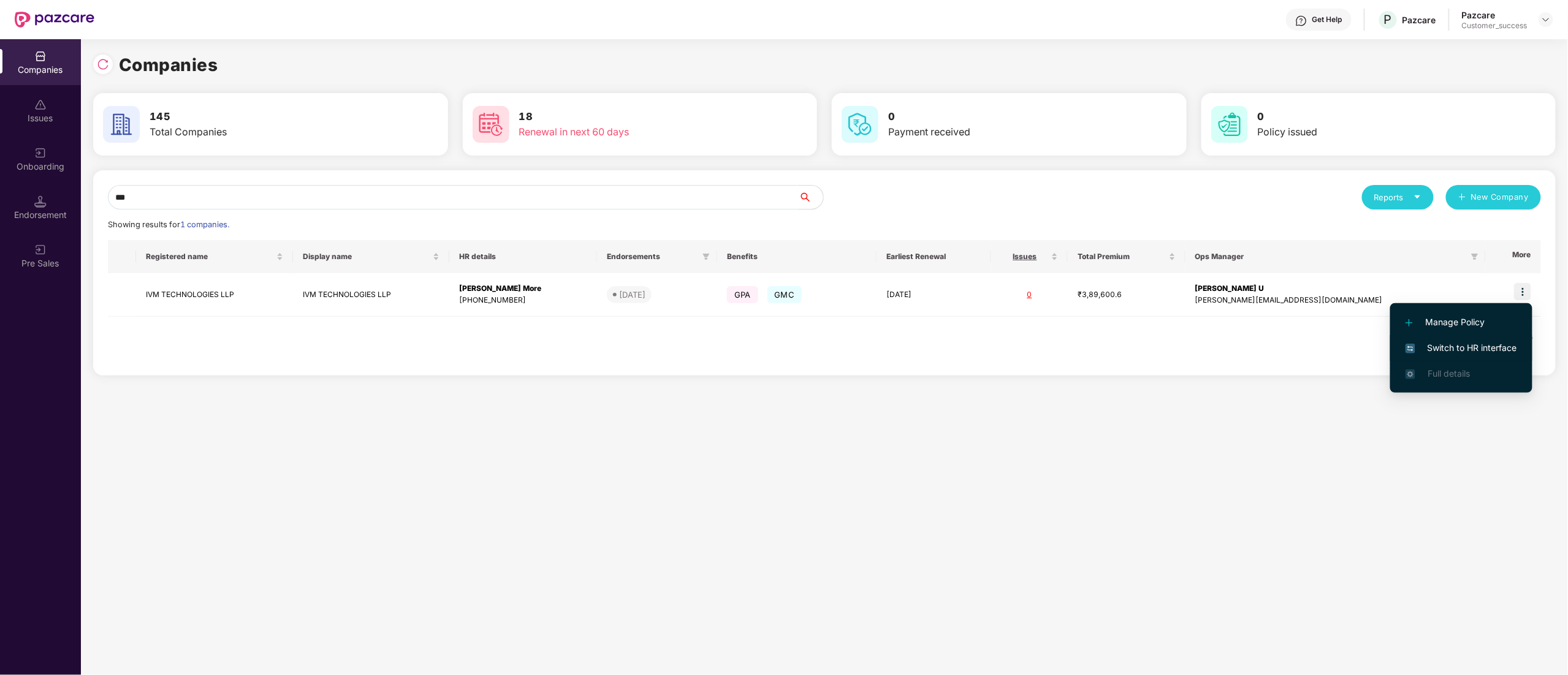
click at [1506, 343] on span "Switch to HR interface" at bounding box center [1461, 348] width 112 height 14
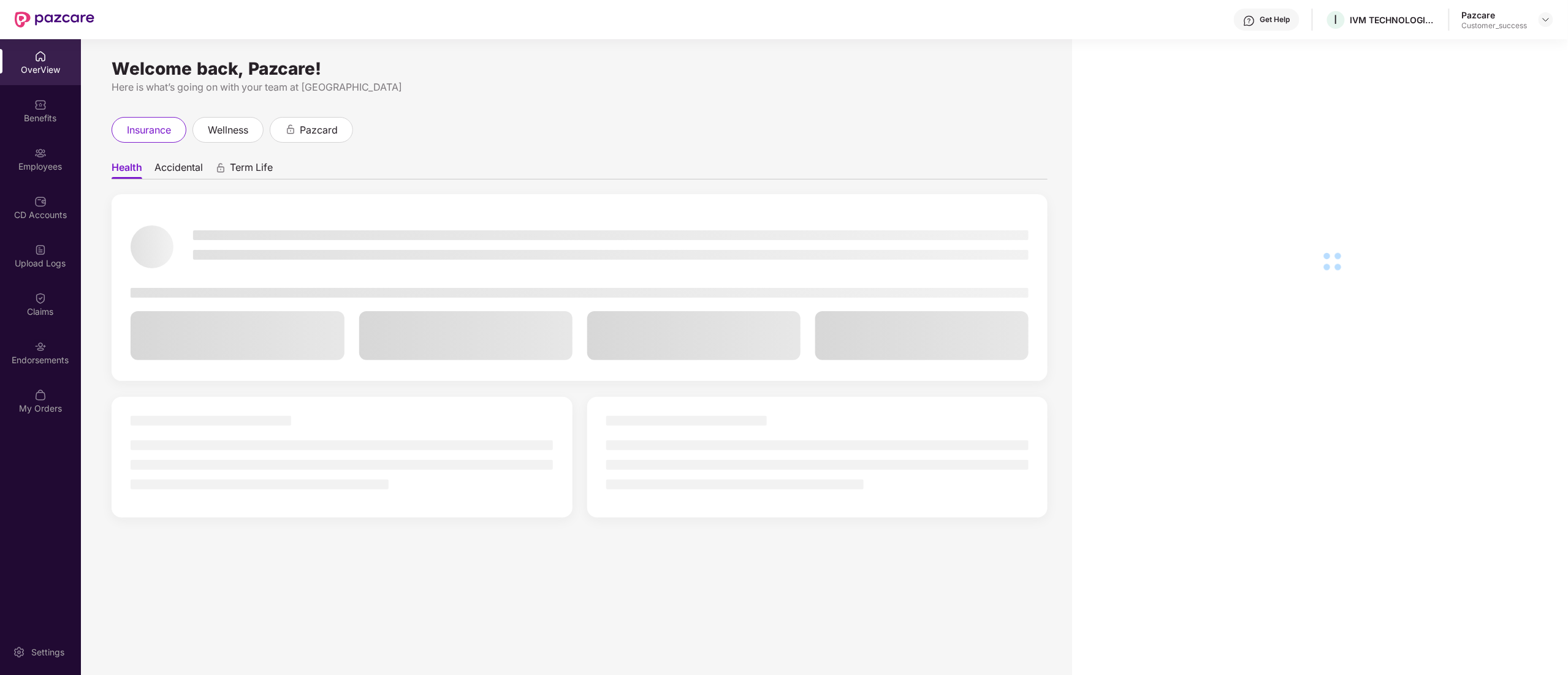
click at [43, 218] on div "CD Accounts" at bounding box center [40, 215] width 81 height 12
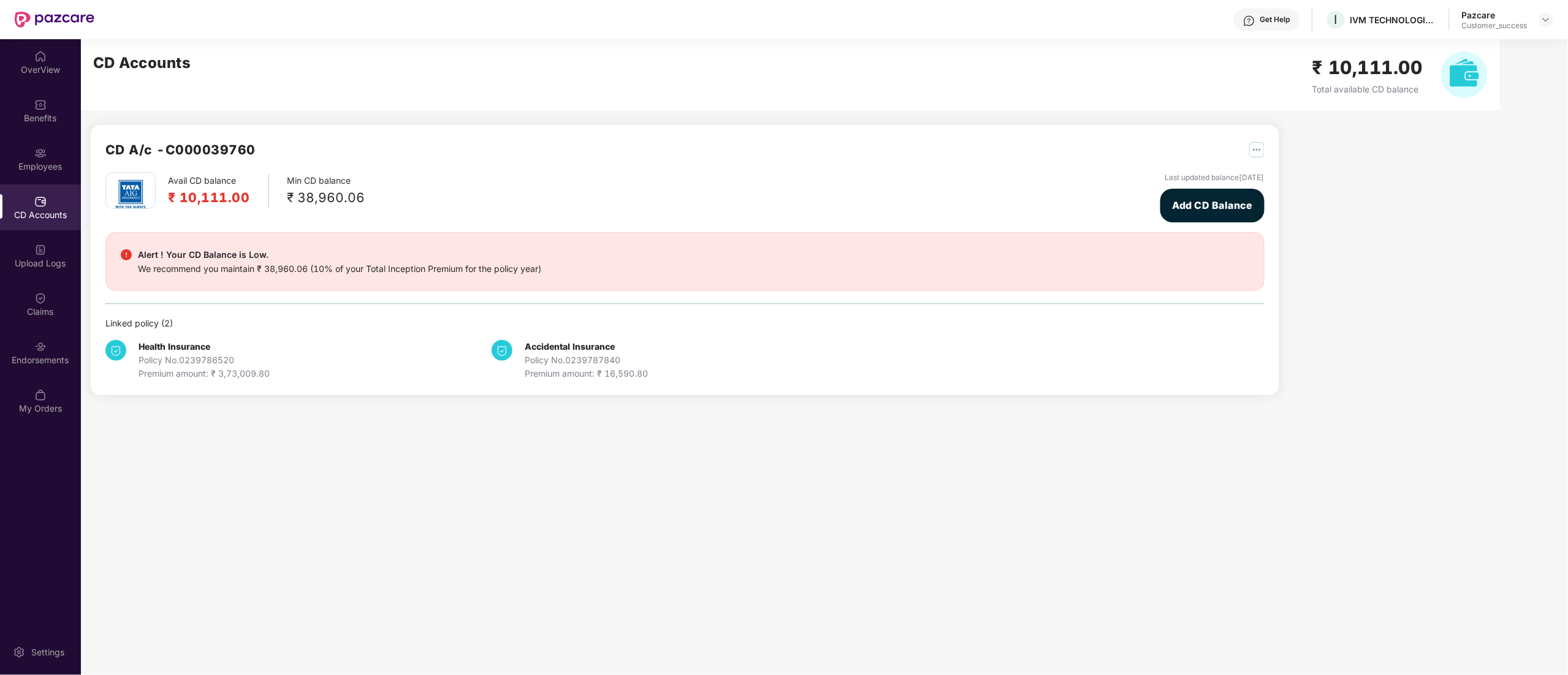
click at [1255, 148] on img "button" at bounding box center [1257, 150] width 16 height 16
click at [1280, 175] on div "CD Statement" at bounding box center [1304, 177] width 56 height 14
click at [1545, 14] on div at bounding box center [1545, 19] width 15 height 15
click at [1451, 43] on div "Switch to partner view" at bounding box center [1488, 48] width 159 height 24
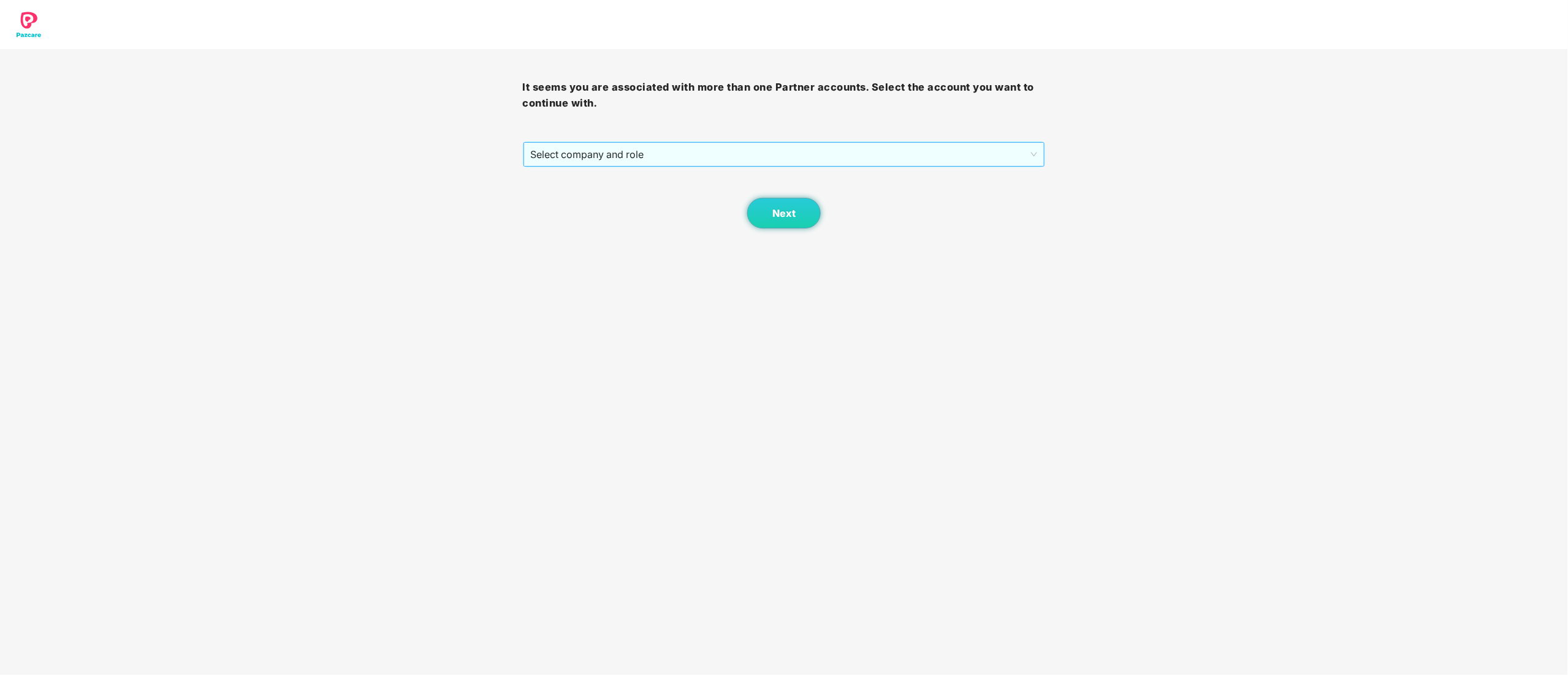
click at [561, 159] on span "Select company and role" at bounding box center [784, 154] width 507 height 23
click at [567, 194] on div "Pazcare - CUSTOMER_SUCCESS" at bounding box center [784, 199] width 508 height 14
click at [804, 218] on button "Next" at bounding box center [784, 213] width 74 height 30
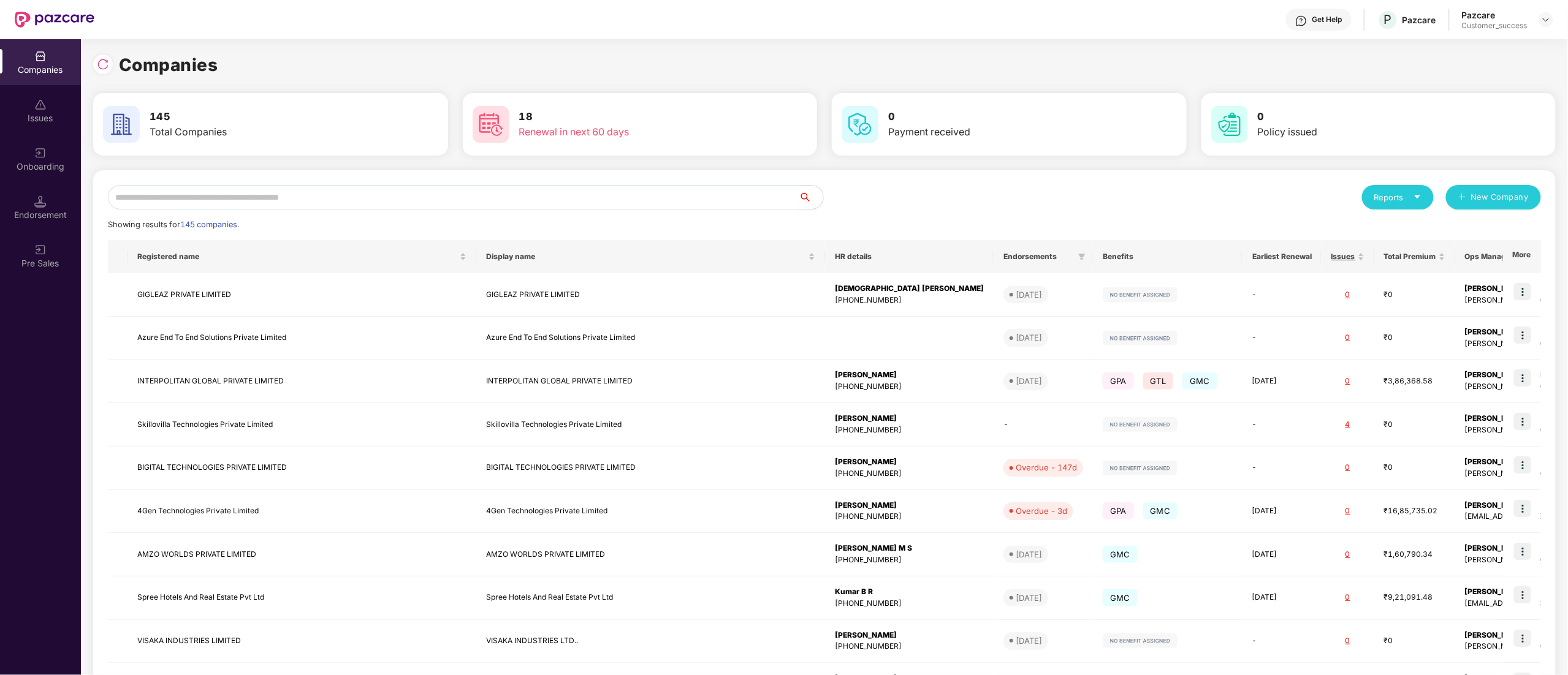
click at [145, 197] on input "text" at bounding box center [454, 197] width 691 height 24
